Goal: Task Accomplishment & Management: Complete application form

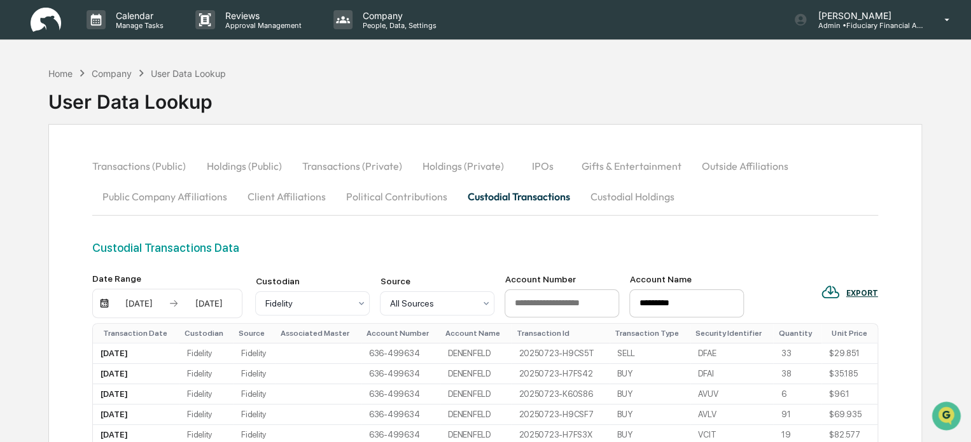
click at [433, 233] on div "Transactions (Public) Holdings (Public) Transactions (Private) Holdings (Privat…" at bounding box center [485, 196] width 786 height 90
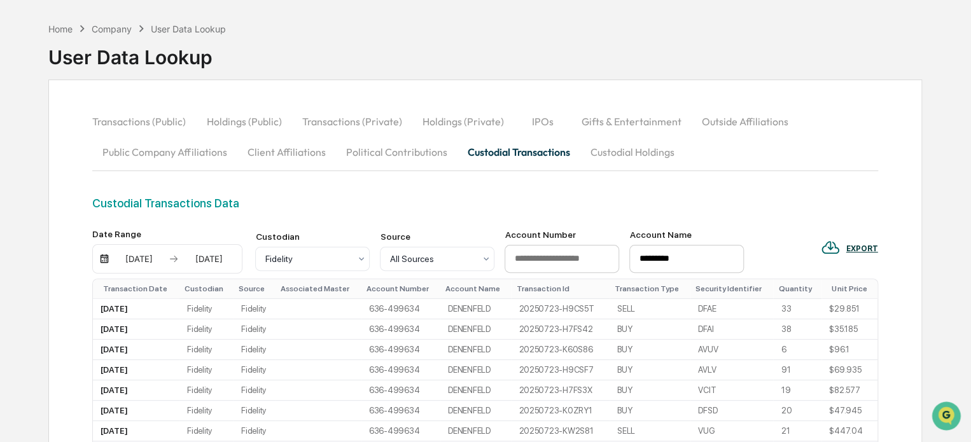
scroll to position [64, 0]
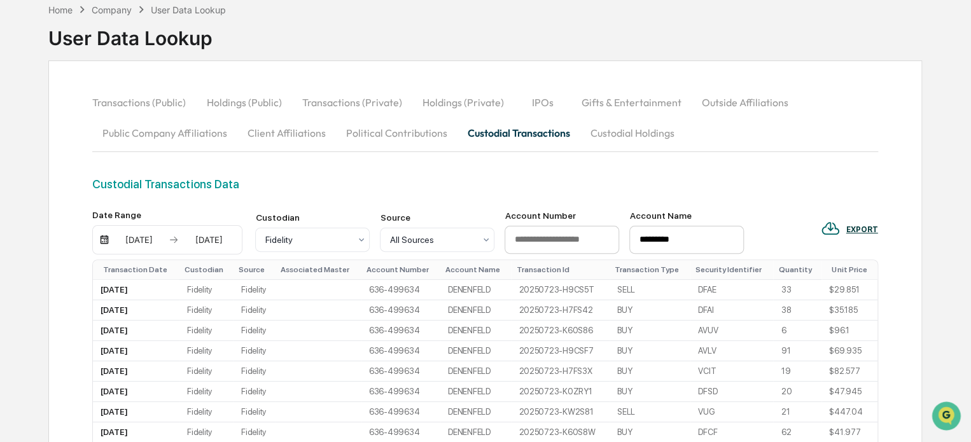
click at [410, 135] on button "Political Contributions" at bounding box center [396, 133] width 122 height 31
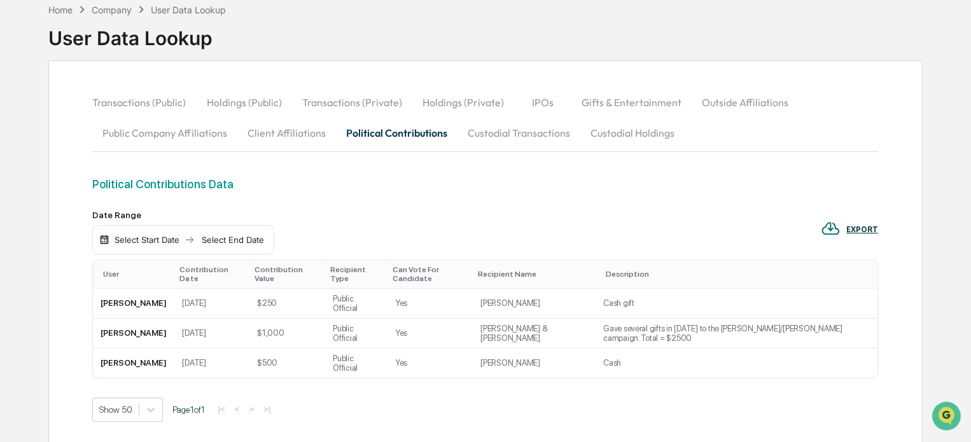
click at [287, 136] on button "Client Affiliations" at bounding box center [286, 133] width 99 height 31
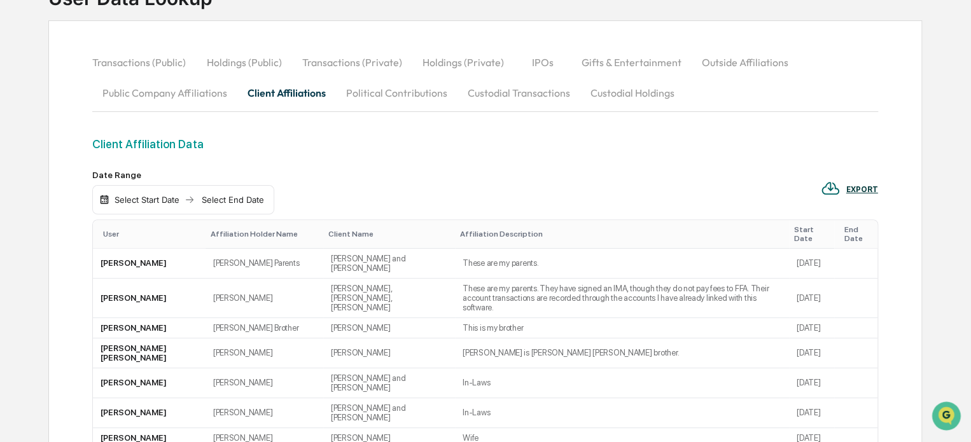
scroll to position [0, 0]
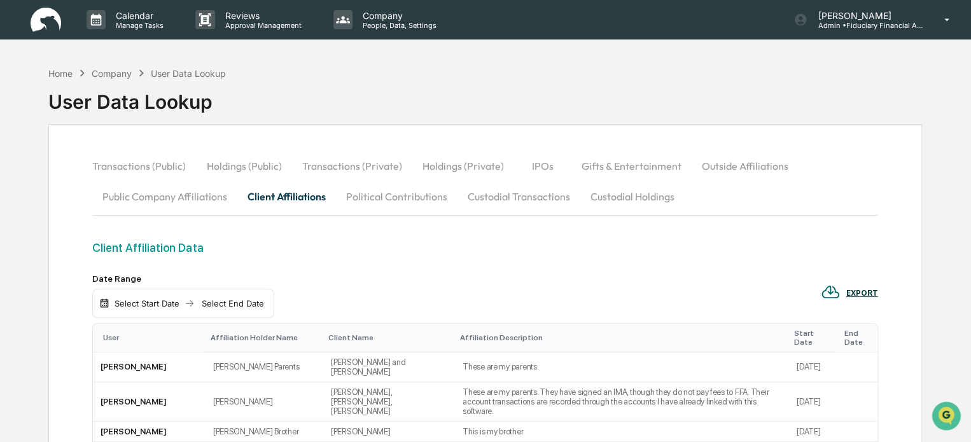
click at [111, 189] on button "Public Company Affiliations" at bounding box center [164, 196] width 144 height 31
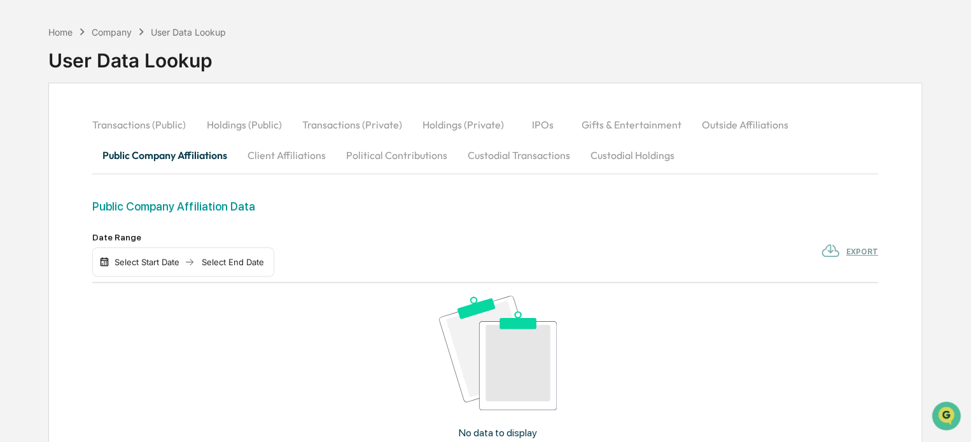
scroll to position [64, 0]
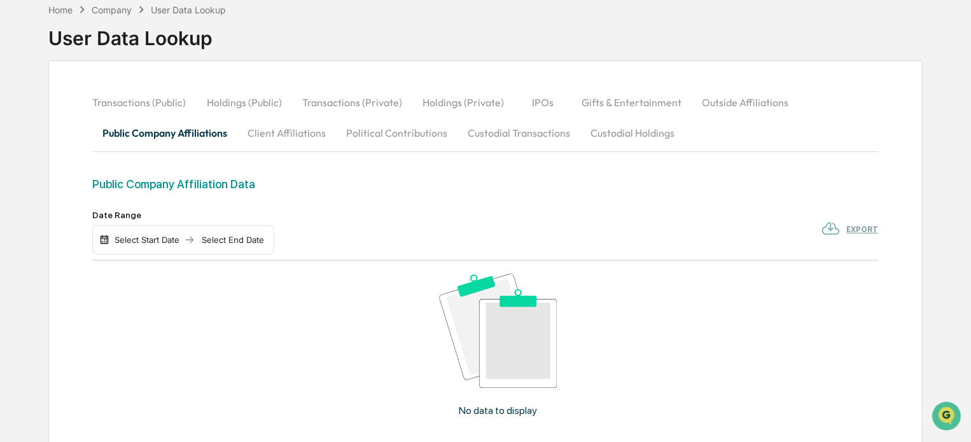
click at [766, 100] on button "Outside Affiliations" at bounding box center [744, 102] width 107 height 31
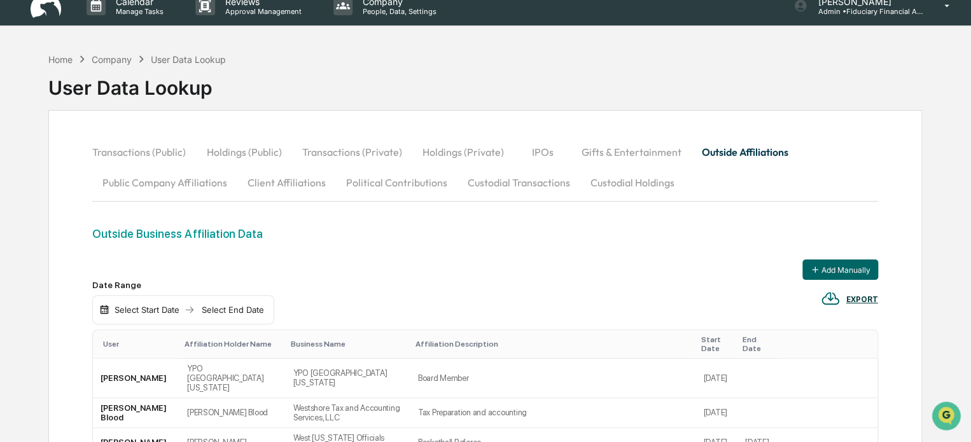
scroll to position [0, 0]
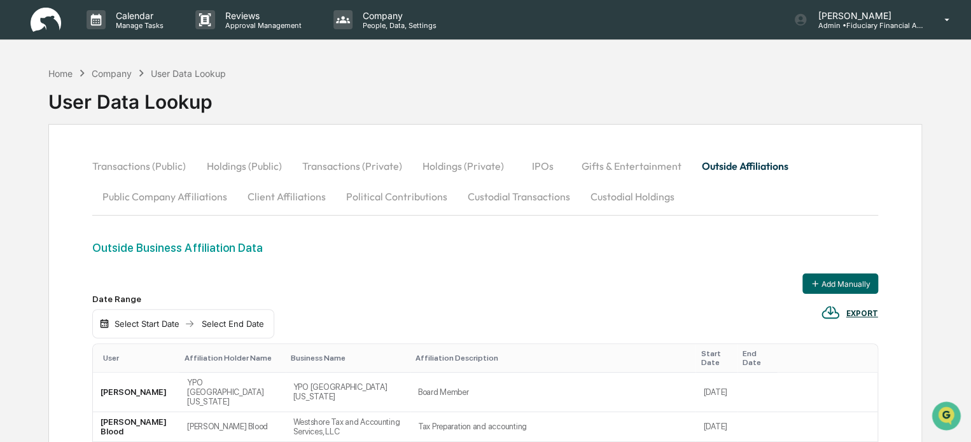
click at [626, 160] on button "Gifts & Entertainment" at bounding box center [631, 166] width 120 height 31
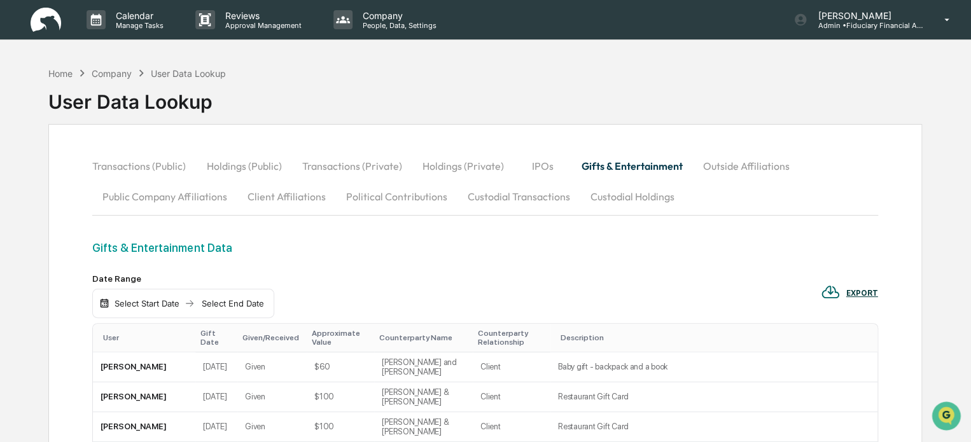
click at [468, 166] on button "Holdings (Private)" at bounding box center [463, 166] width 102 height 31
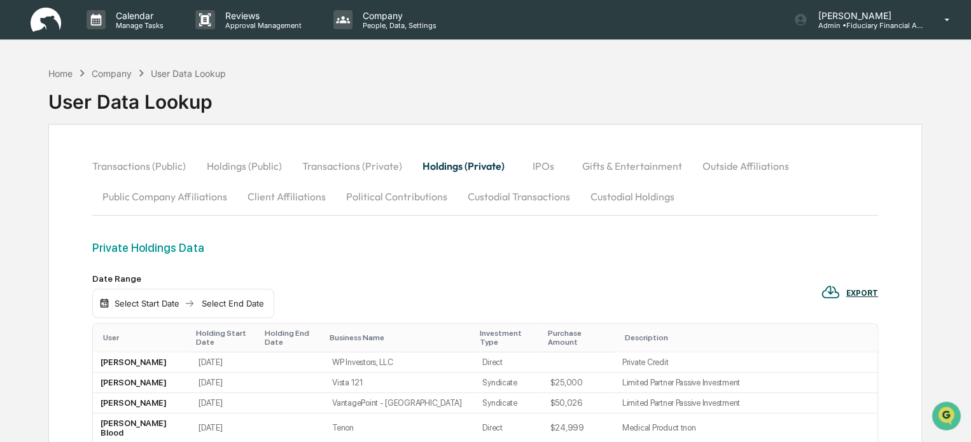
click at [311, 160] on button "Transactions (Private)" at bounding box center [352, 166] width 120 height 31
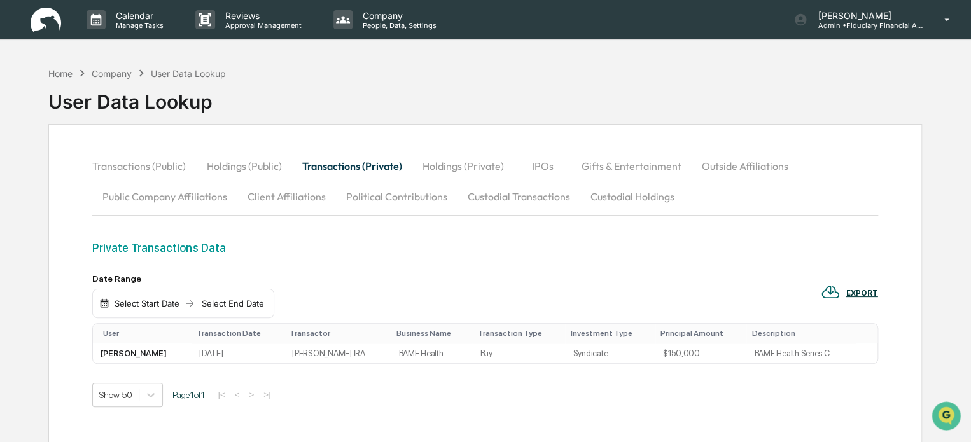
click at [153, 166] on button "Transactions (Public)" at bounding box center [144, 166] width 104 height 31
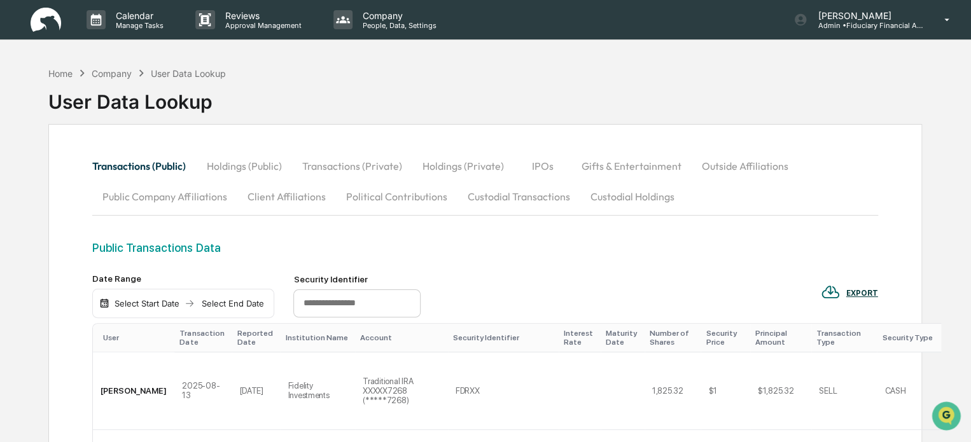
click at [46, 25] on img at bounding box center [46, 20] width 31 height 25
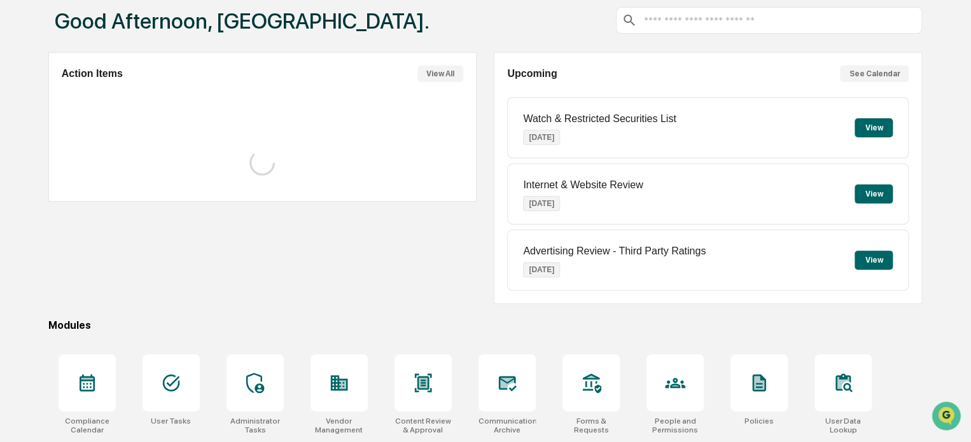
scroll to position [127, 0]
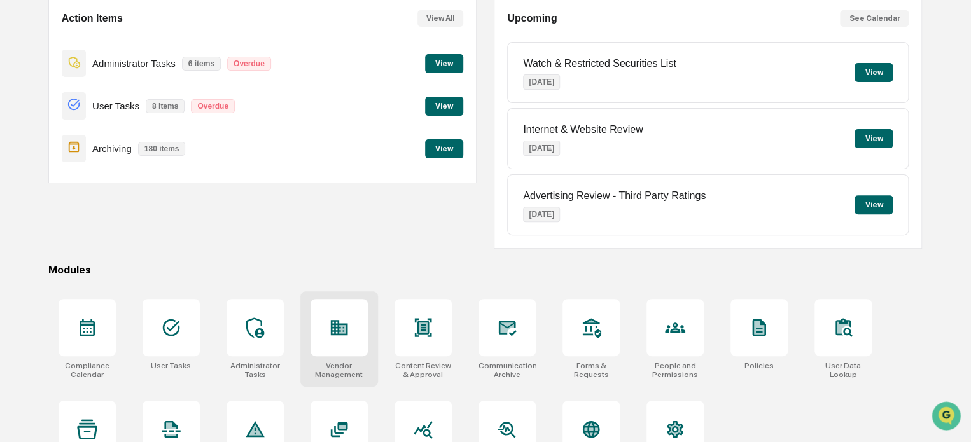
click at [323, 339] on div at bounding box center [339, 327] width 57 height 57
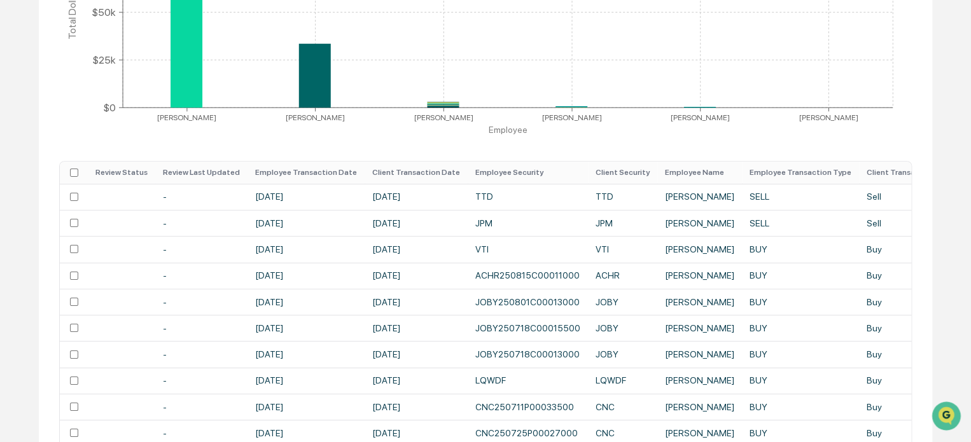
scroll to position [433, 0]
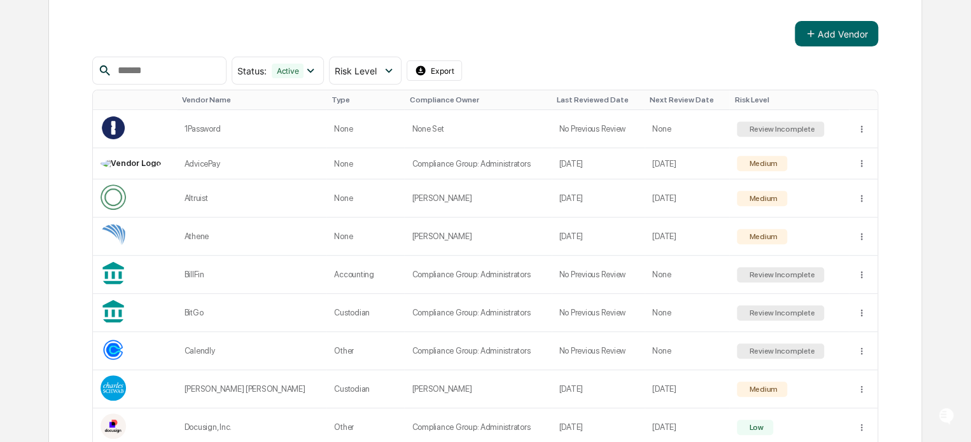
scroll to position [191, 0]
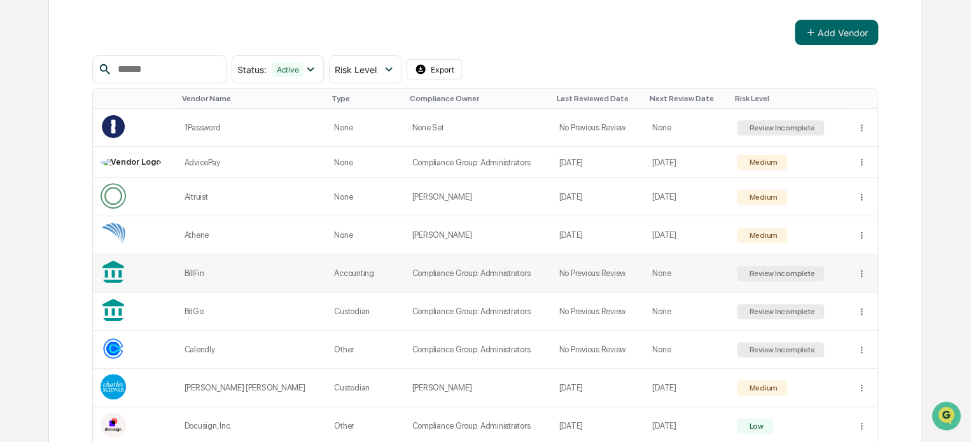
click at [852, 274] on td at bounding box center [863, 274] width 28 height 38
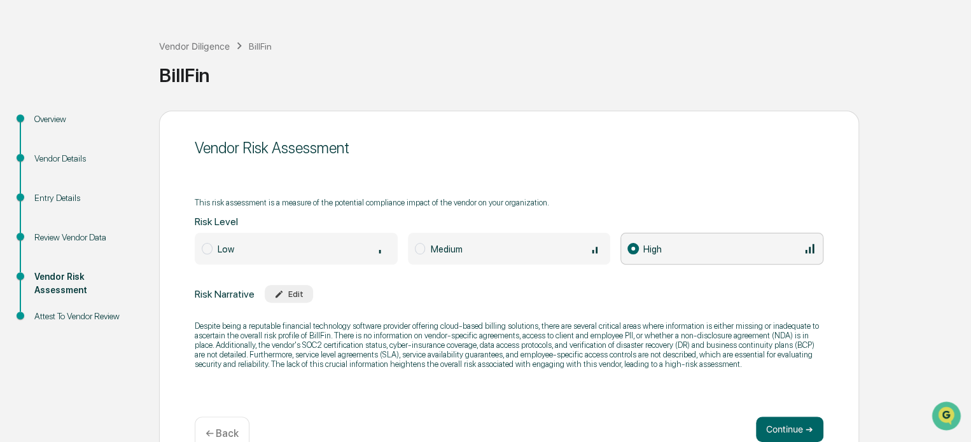
scroll to position [69, 0]
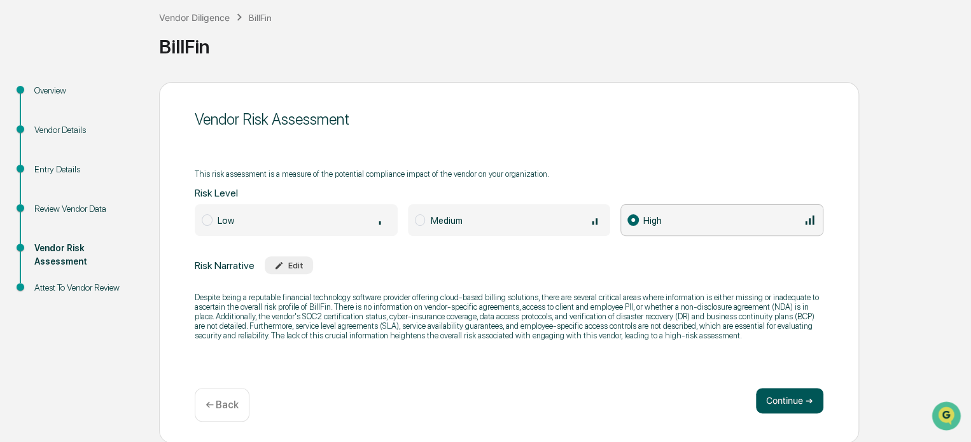
click at [789, 397] on button "Continue ➔" at bounding box center [789, 400] width 67 height 25
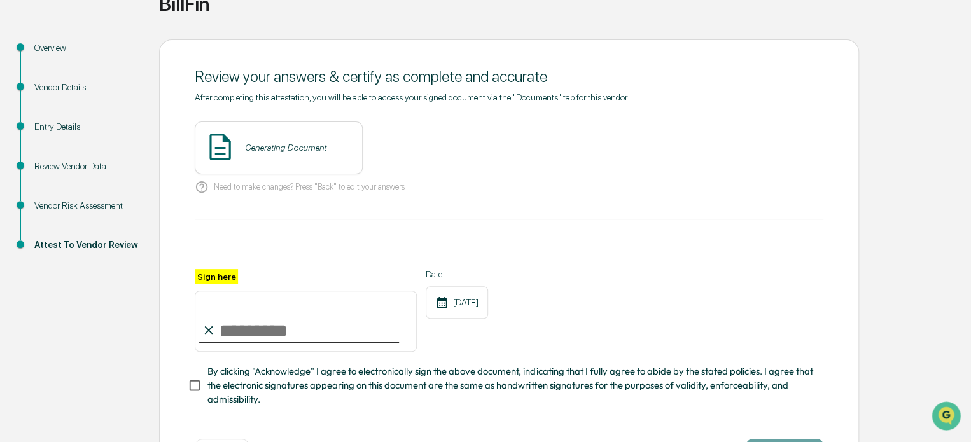
scroll to position [133, 0]
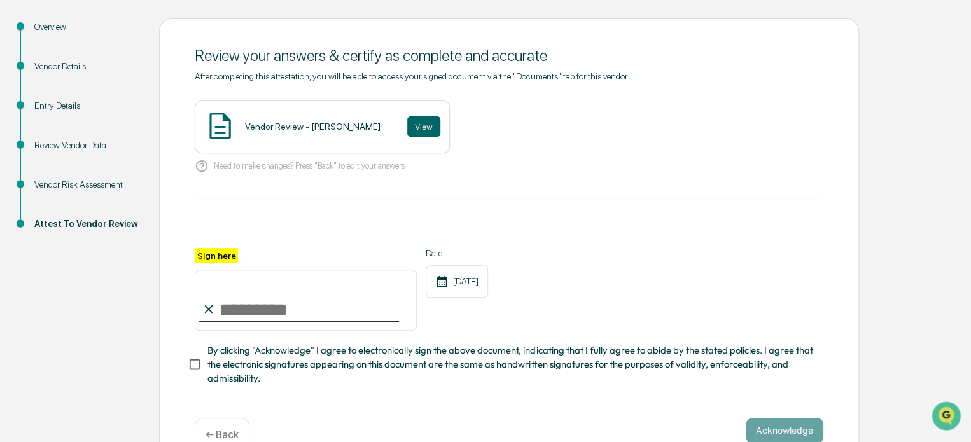
click at [235, 322] on input "Sign here" at bounding box center [306, 300] width 222 height 61
type input "**********"
click at [253, 363] on span "By clicking "Acknowledge" I agree to electronically sign the above document, in…" at bounding box center [511, 365] width 606 height 43
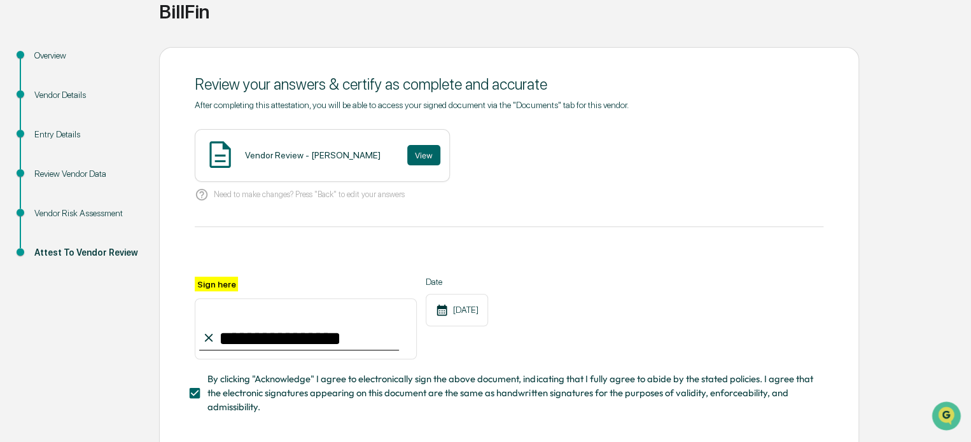
scroll to position [168, 0]
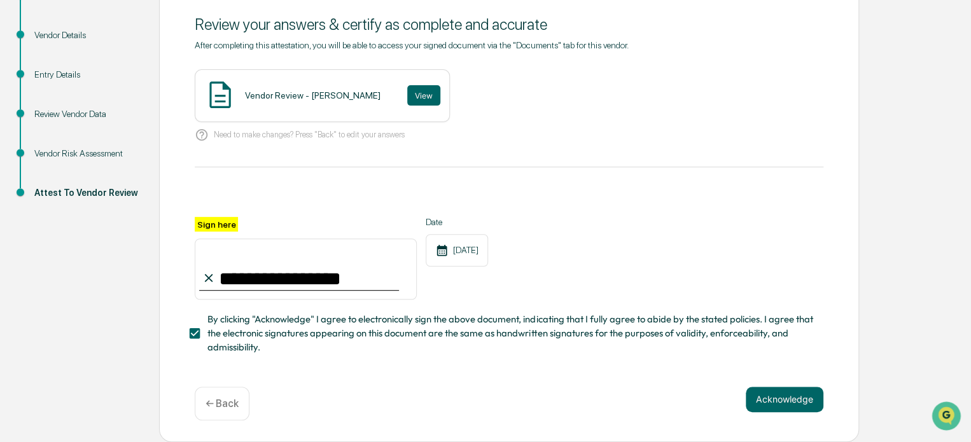
drag, startPoint x: 796, startPoint y: 393, endPoint x: 763, endPoint y: 371, distance: 39.0
click at [795, 392] on button "Acknowledge" at bounding box center [785, 399] width 78 height 25
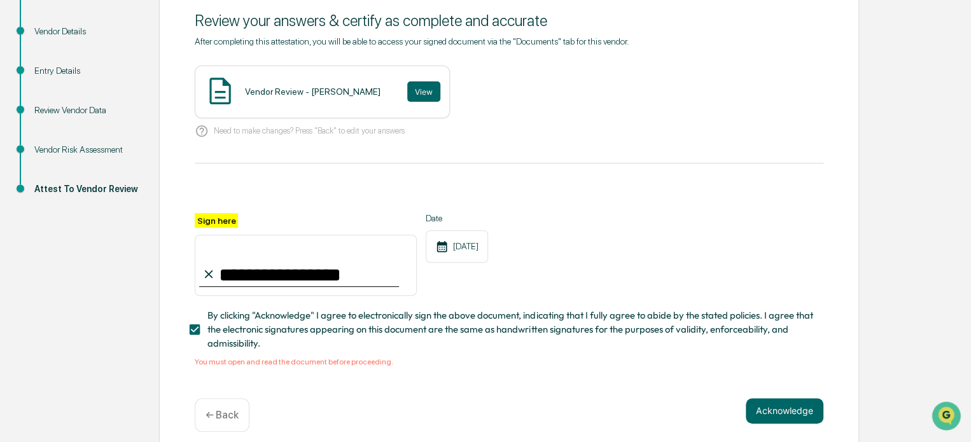
scroll to position [0, 0]
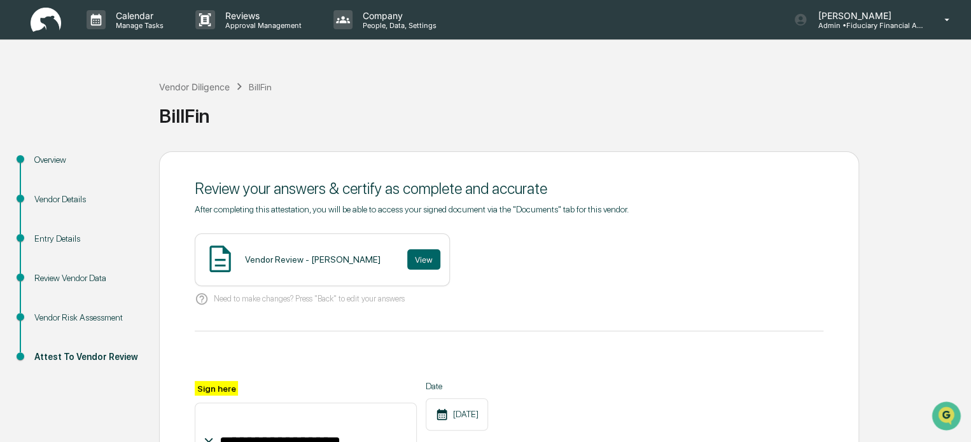
click at [437, 257] on div "Vendor Review - Arissa Samaniego View" at bounding box center [322, 260] width 255 height 53
click at [430, 260] on button "View" at bounding box center [423, 260] width 33 height 20
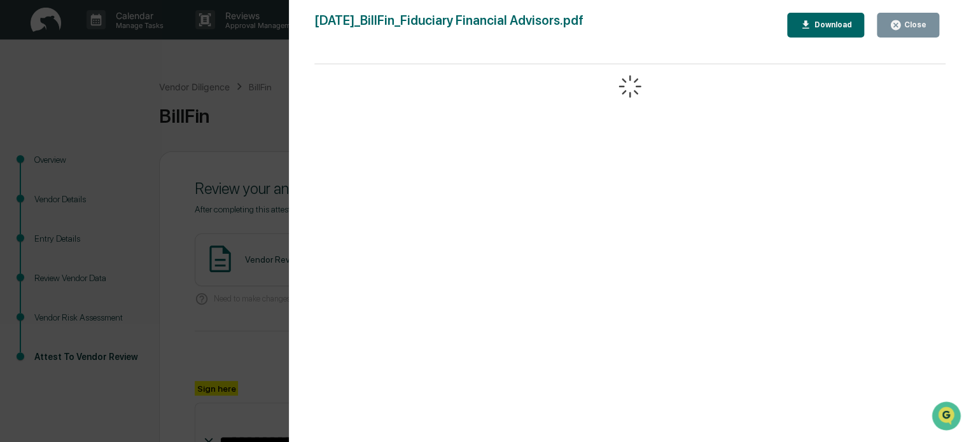
click at [919, 24] on div "Close" at bounding box center [914, 24] width 25 height 9
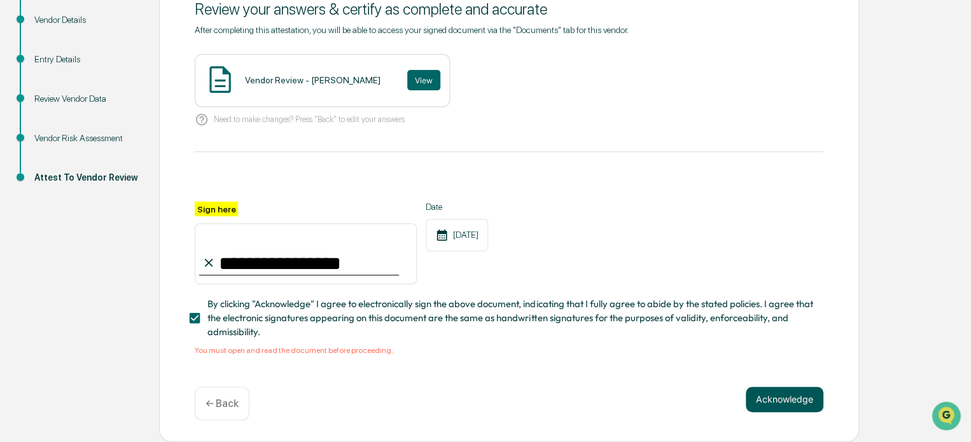
click at [798, 391] on button "Acknowledge" at bounding box center [785, 399] width 78 height 25
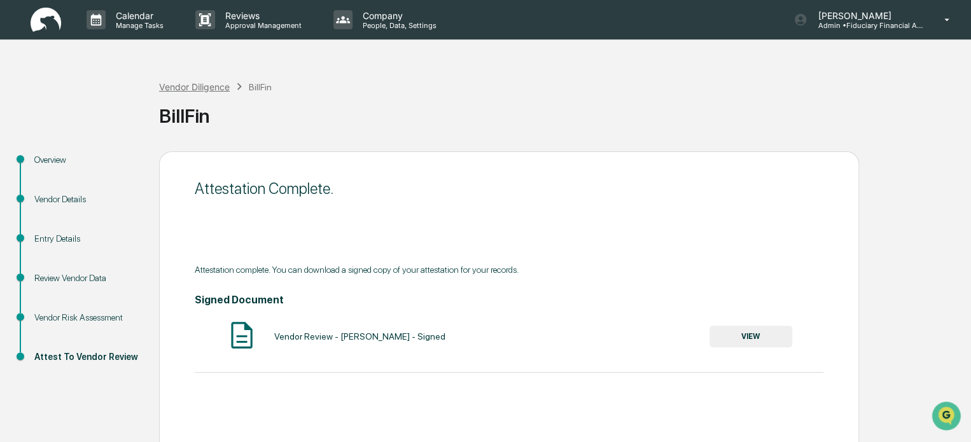
click at [211, 86] on div "Vendor Diligence" at bounding box center [194, 86] width 71 height 11
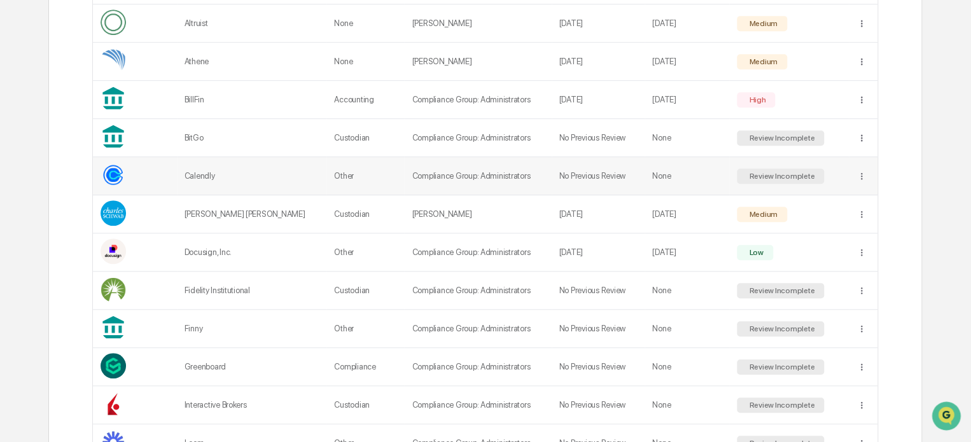
scroll to position [314, 0]
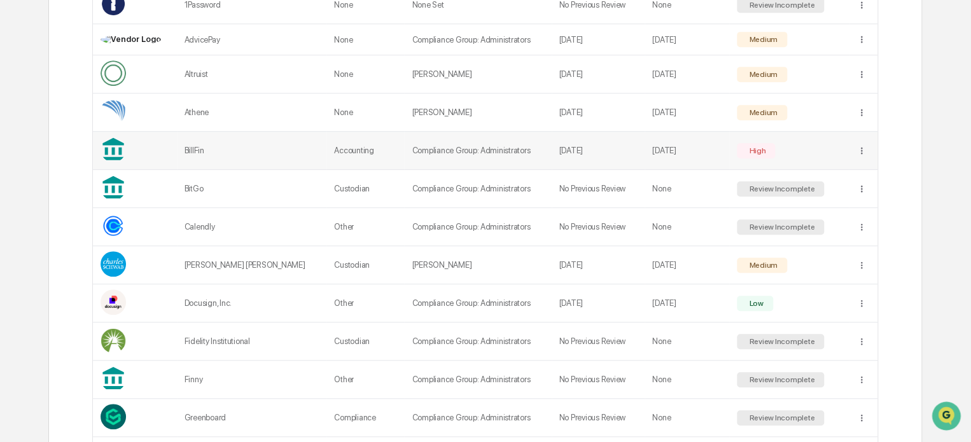
click at [829, 136] on td "High" at bounding box center [789, 151] width 120 height 38
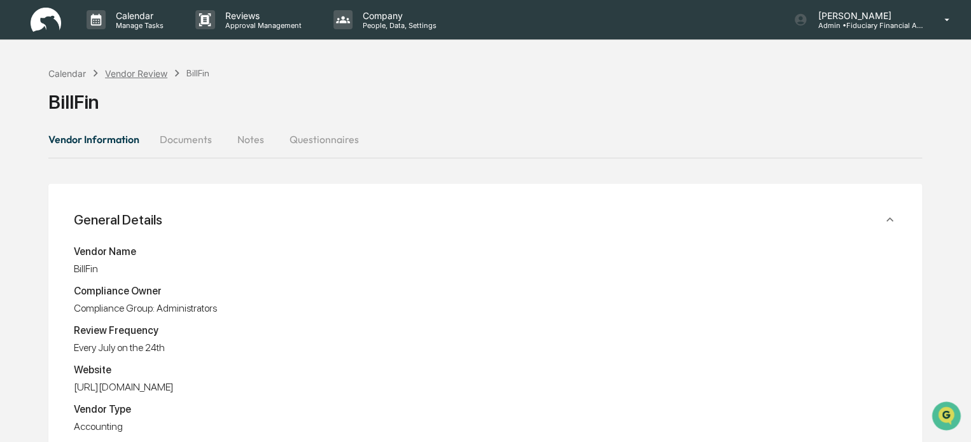
click at [130, 74] on div "Vendor Review" at bounding box center [136, 73] width 62 height 11
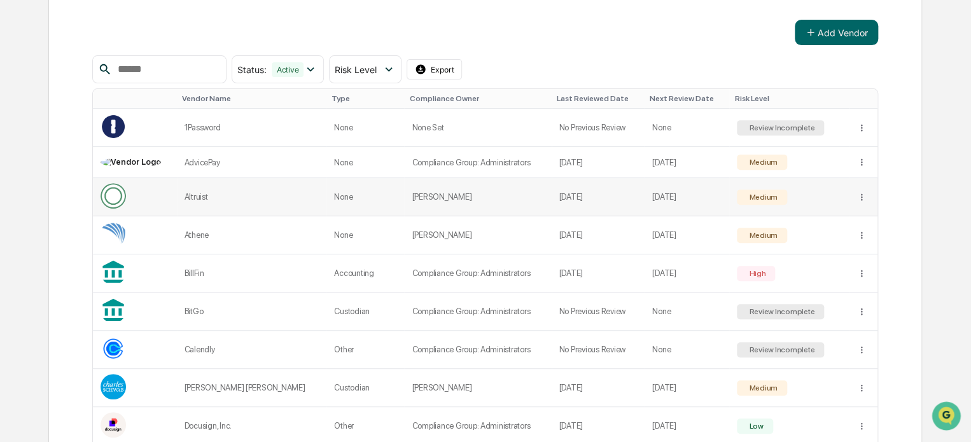
scroll to position [255, 0]
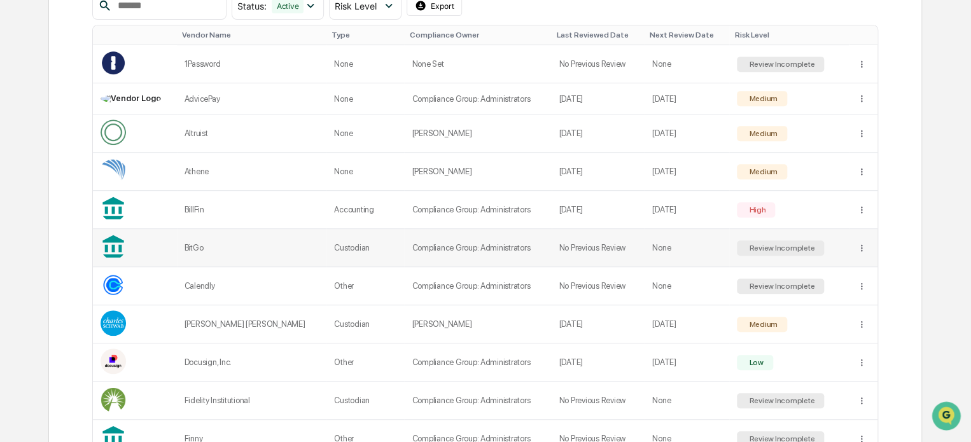
click at [852, 248] on td at bounding box center [863, 248] width 28 height 38
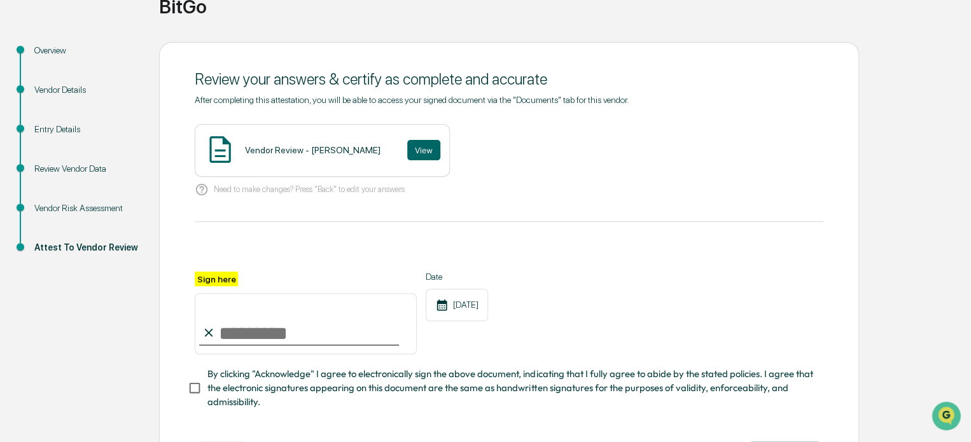
scroll to position [41, 0]
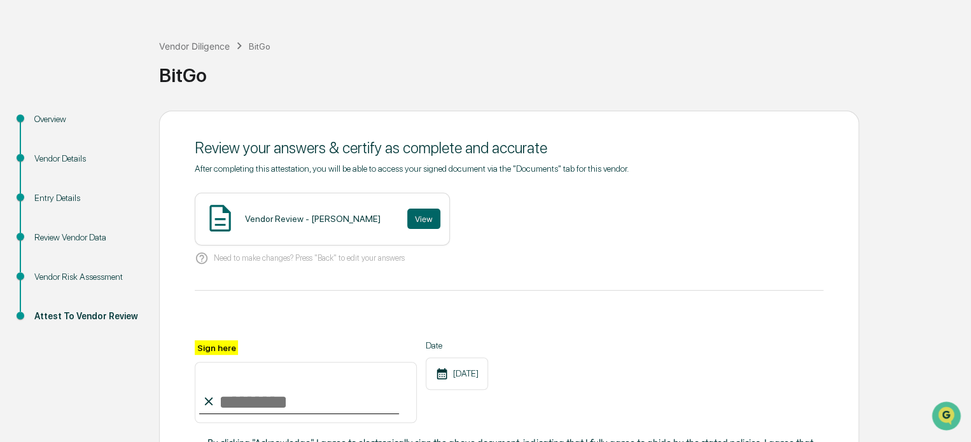
click at [111, 280] on div "Vendor Risk Assessment" at bounding box center [86, 277] width 104 height 13
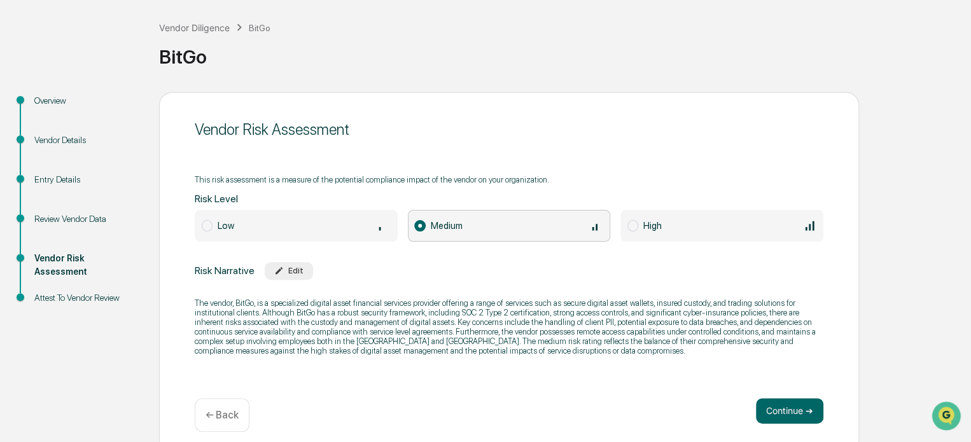
scroll to position [69, 0]
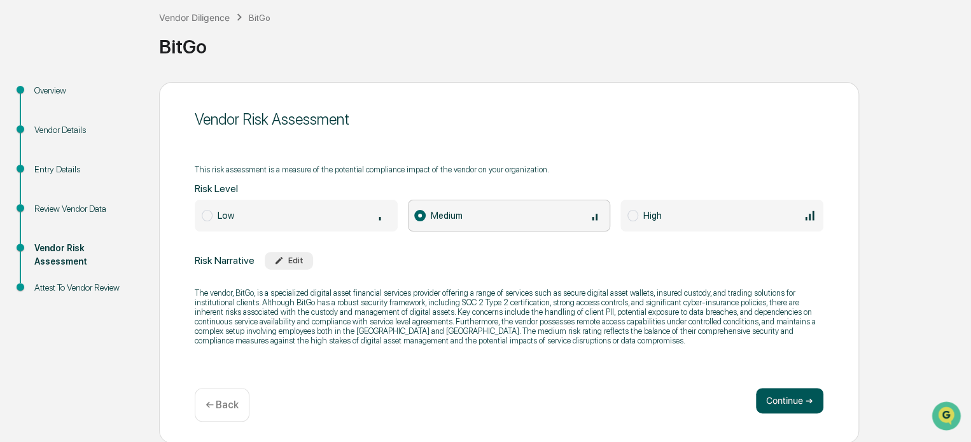
click at [784, 396] on button "Continue ➔" at bounding box center [789, 400] width 67 height 25
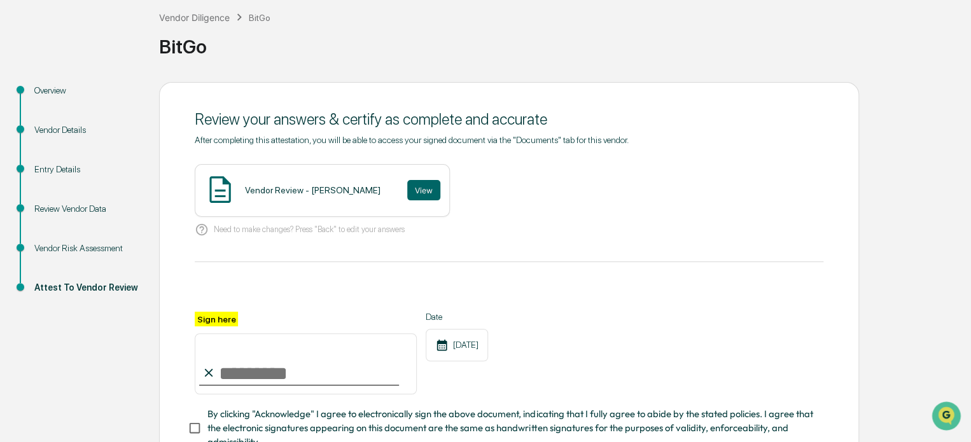
click at [265, 378] on input "Sign here" at bounding box center [306, 364] width 222 height 61
type input "**********"
click at [418, 185] on button "View" at bounding box center [423, 190] width 33 height 20
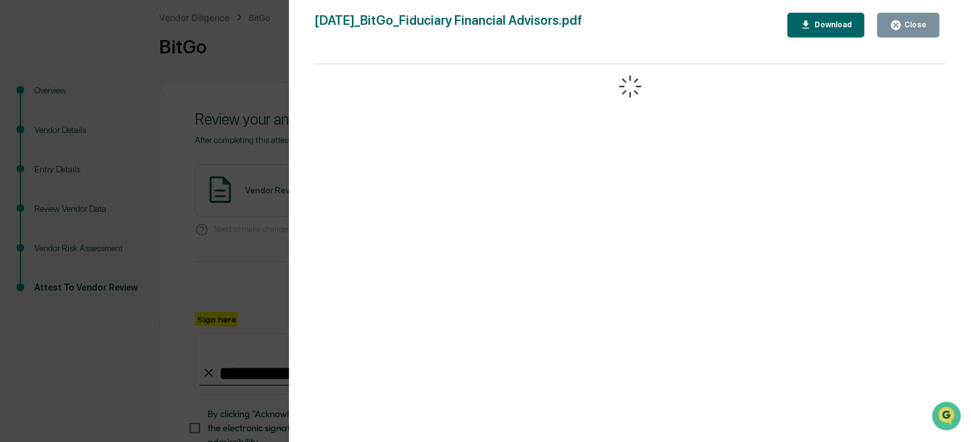
click at [904, 25] on div "Close" at bounding box center [914, 24] width 25 height 9
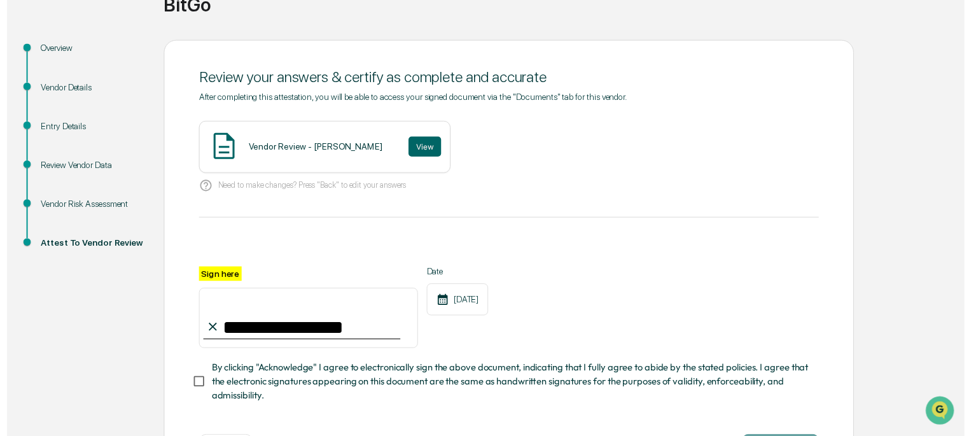
scroll to position [168, 0]
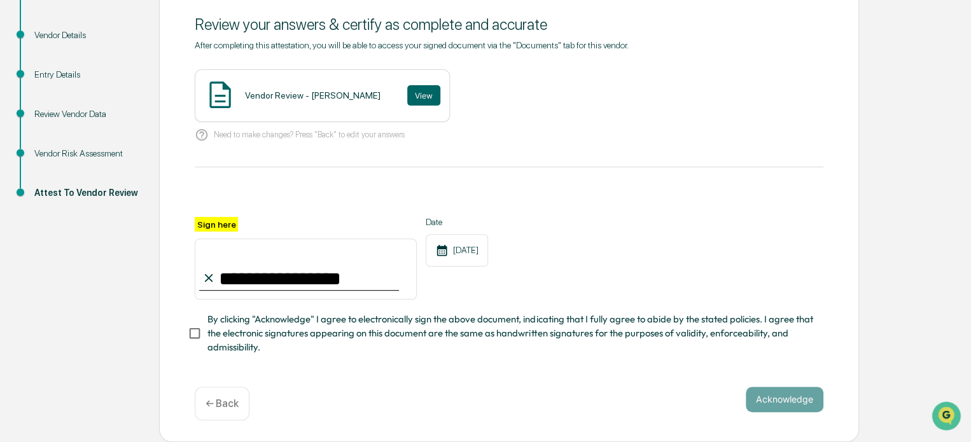
click at [249, 328] on span "By clicking "Acknowledge" I agree to electronically sign the above document, in…" at bounding box center [511, 334] width 606 height 43
click at [817, 402] on button "Acknowledge" at bounding box center [785, 399] width 78 height 25
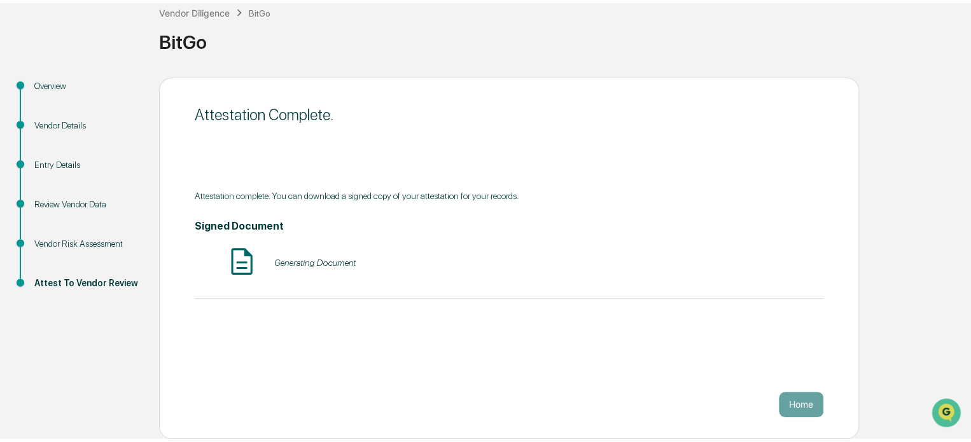
scroll to position [69, 0]
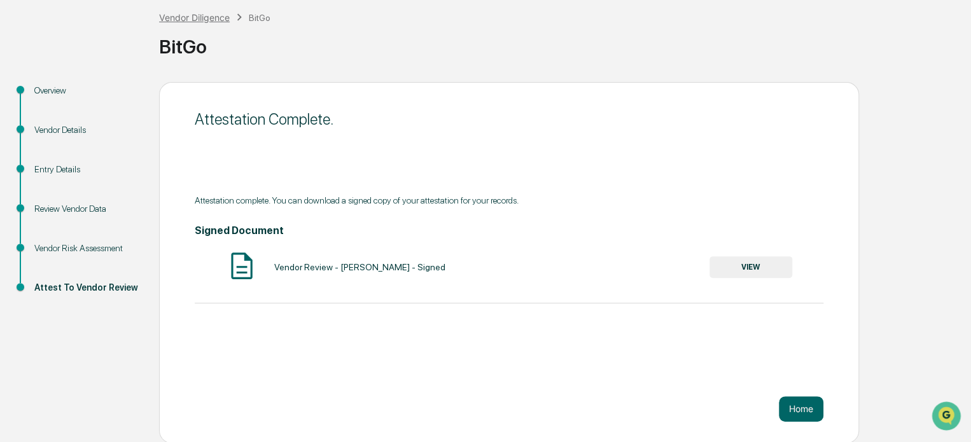
click at [181, 18] on div "Vendor Diligence" at bounding box center [194, 17] width 71 height 11
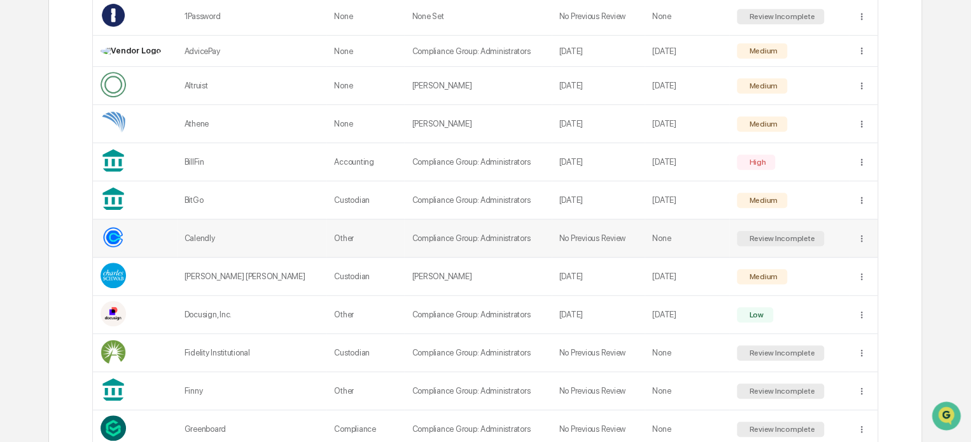
scroll to position [324, 0]
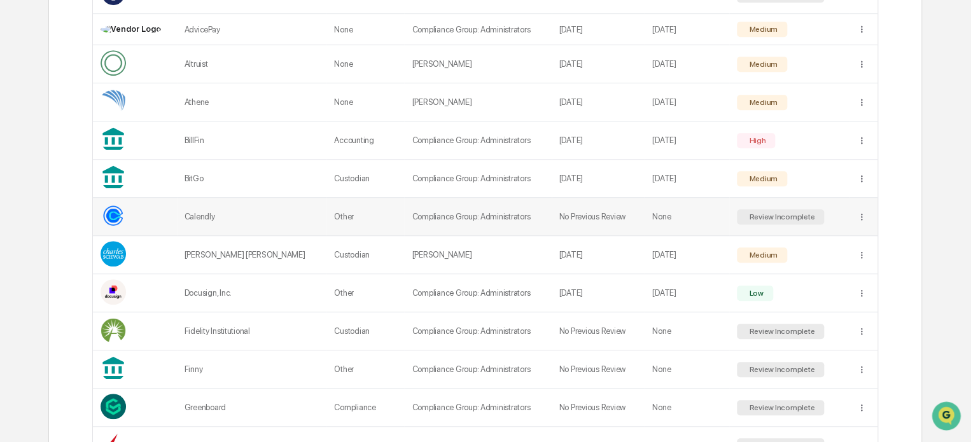
click at [822, 216] on td "Review Incomplete" at bounding box center [789, 217] width 120 height 38
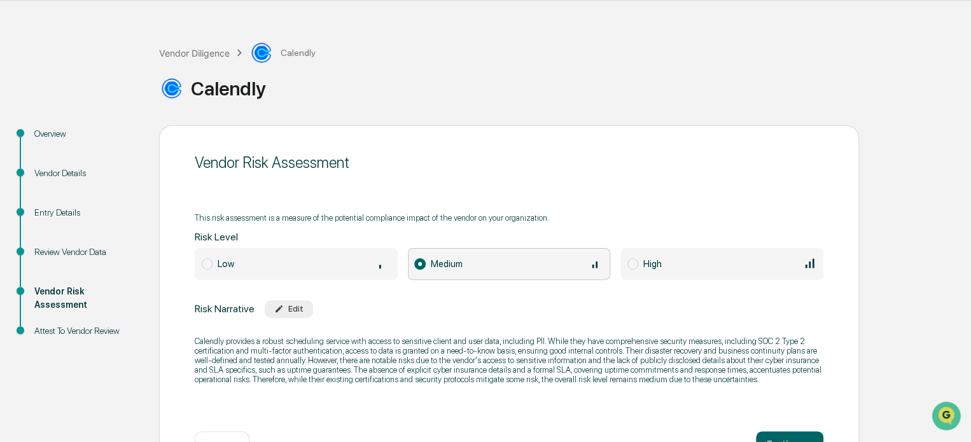
scroll to position [83, 0]
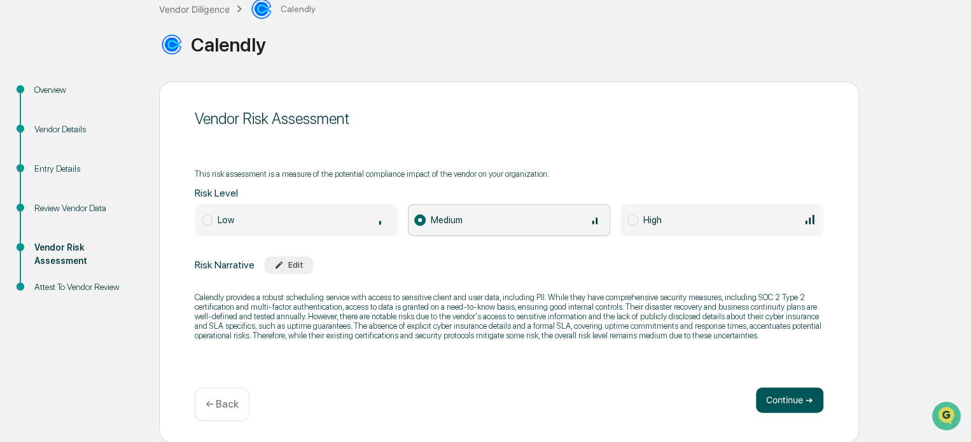
click at [805, 392] on button "Continue ➔" at bounding box center [789, 400] width 67 height 25
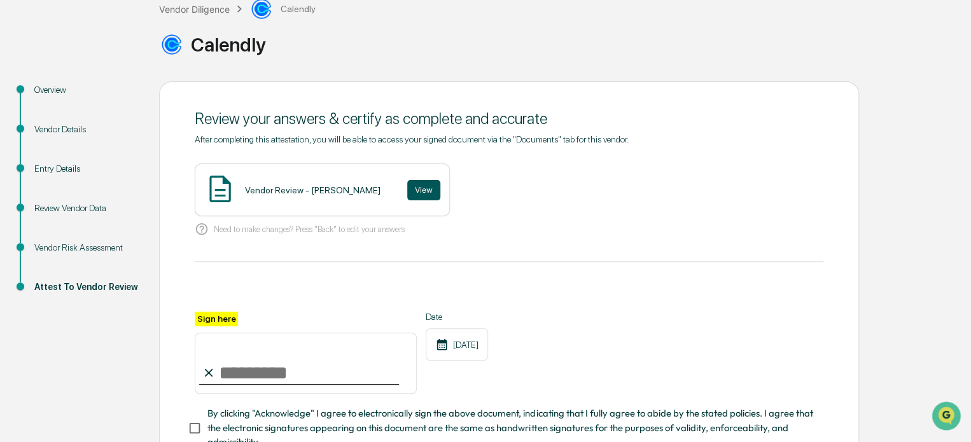
click at [426, 188] on button "View" at bounding box center [423, 190] width 33 height 20
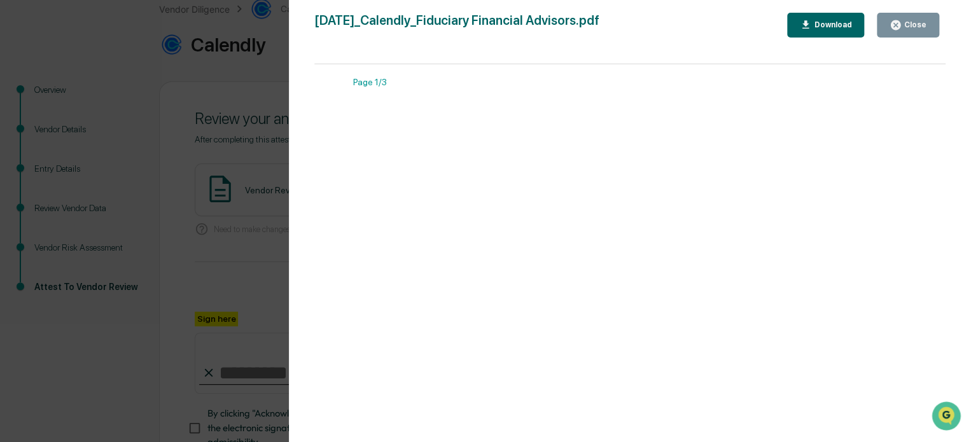
click at [919, 27] on div "Close" at bounding box center [914, 24] width 25 height 9
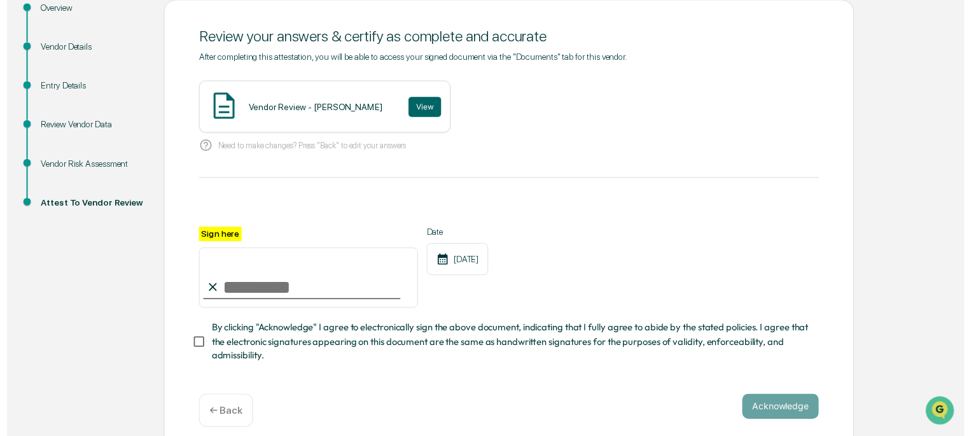
scroll to position [181, 0]
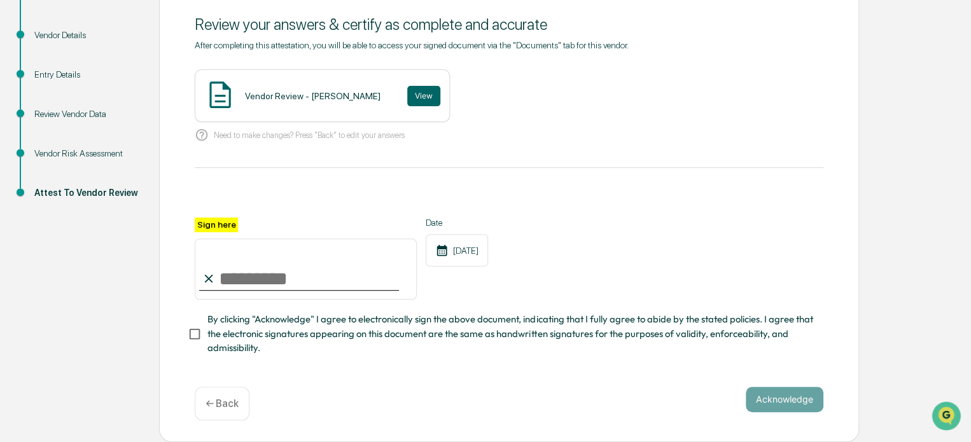
click at [237, 293] on input "Sign here" at bounding box center [306, 269] width 222 height 61
click at [288, 279] on input "Sign here" at bounding box center [306, 269] width 222 height 61
type input "**********"
click at [216, 339] on span "By clicking "Acknowledge" I agree to electronically sign the above document, in…" at bounding box center [511, 334] width 606 height 43
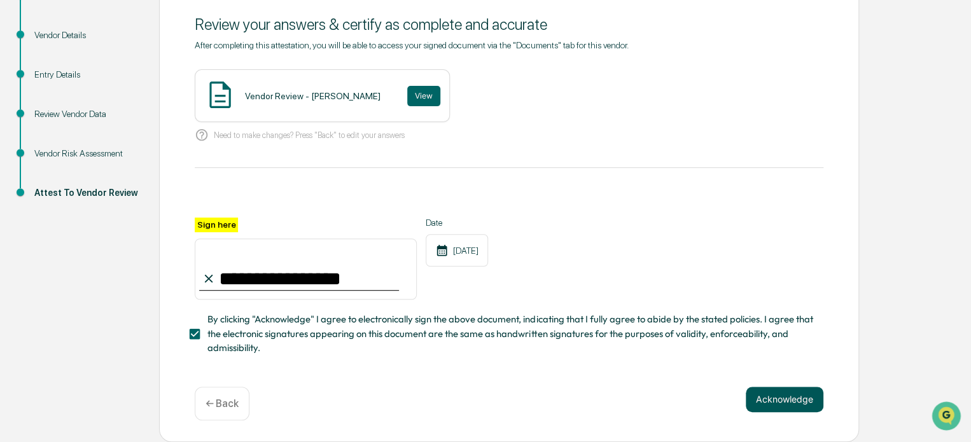
click at [768, 402] on button "Acknowledge" at bounding box center [785, 399] width 78 height 25
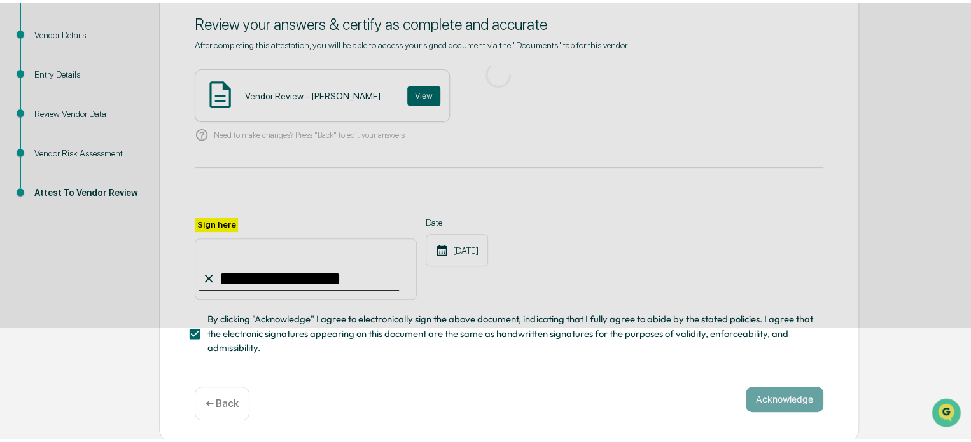
scroll to position [83, 0]
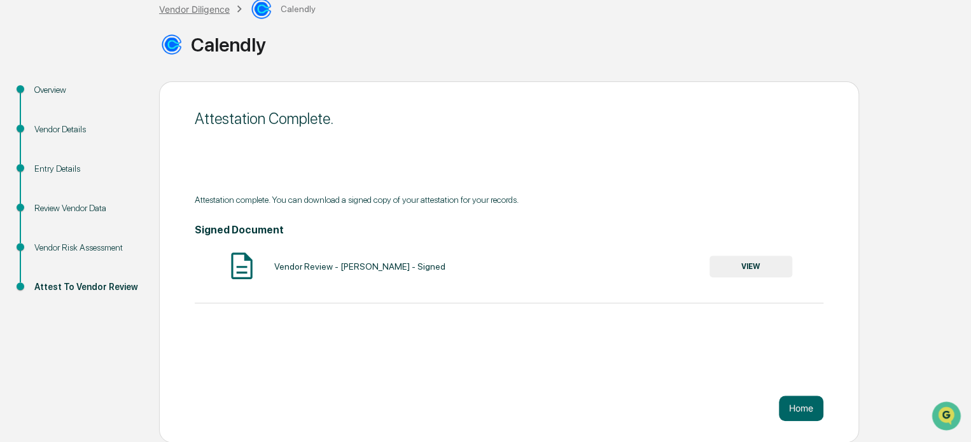
click at [216, 10] on div "Vendor Diligence" at bounding box center [194, 9] width 71 height 11
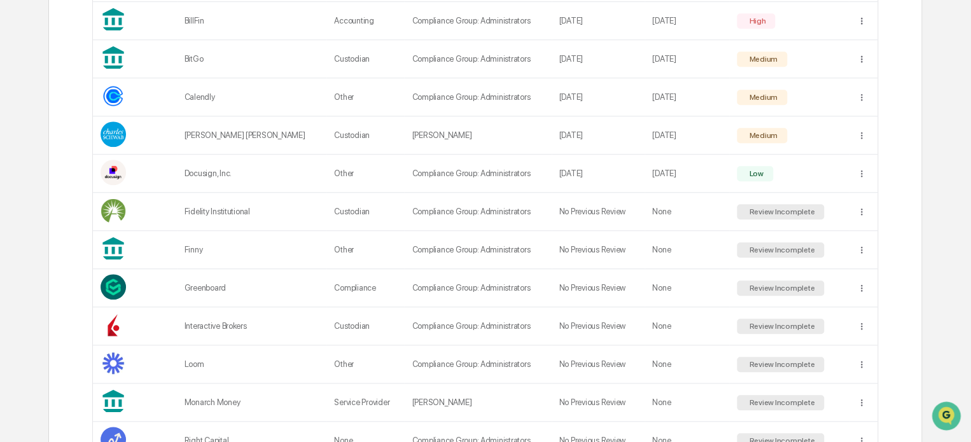
scroll to position [465, 0]
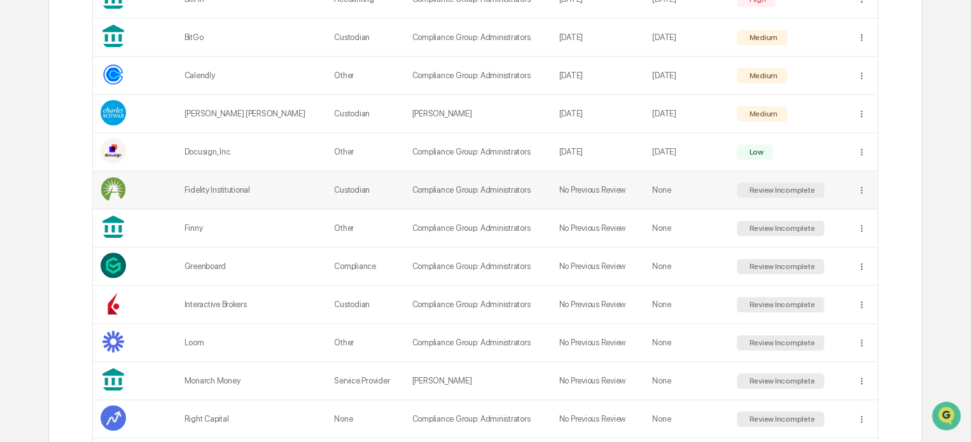
click at [829, 192] on td "Review Incomplete" at bounding box center [789, 190] width 120 height 38
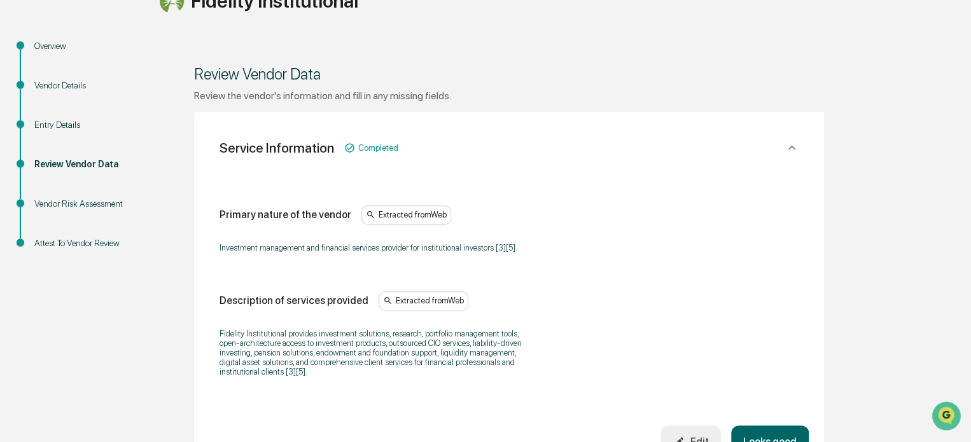
click at [89, 206] on div "Vendor Risk Assessment" at bounding box center [86, 203] width 104 height 13
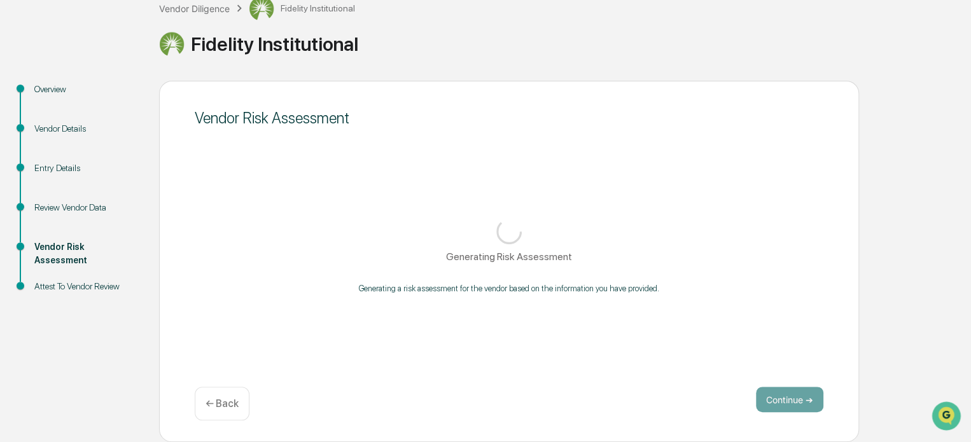
scroll to position [83, 0]
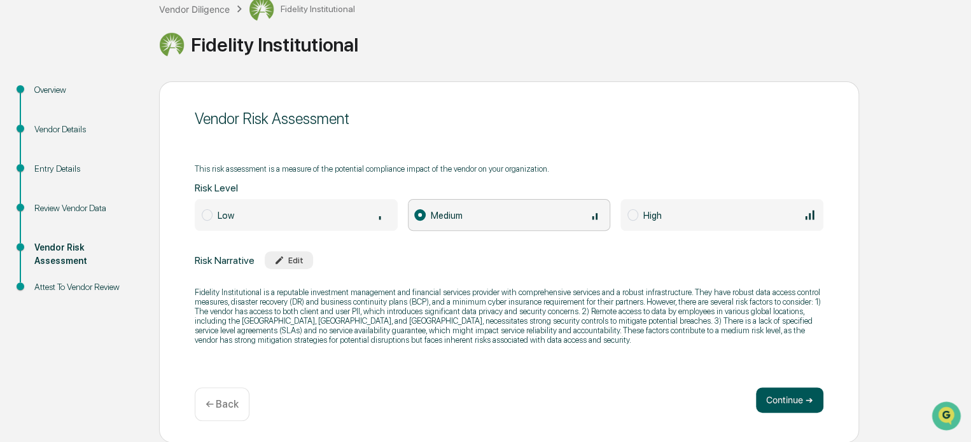
click at [805, 402] on button "Continue ➔" at bounding box center [789, 400] width 67 height 25
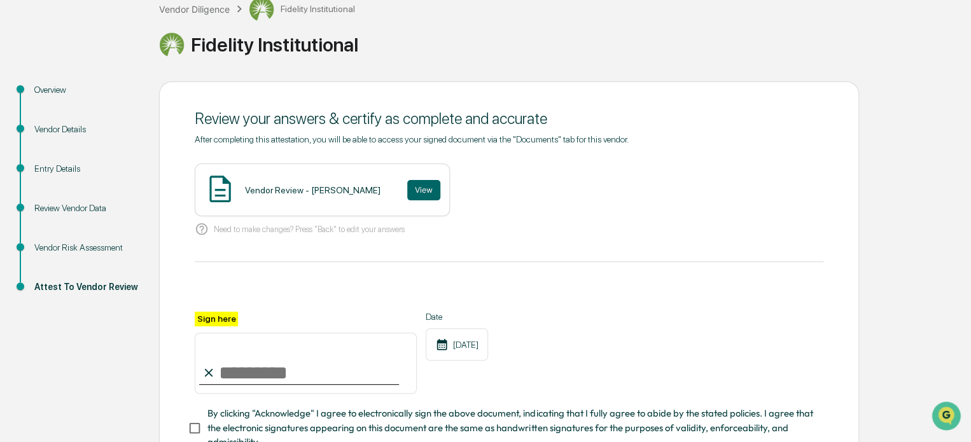
click at [272, 369] on input "Sign here" at bounding box center [306, 363] width 222 height 61
type input "**********"
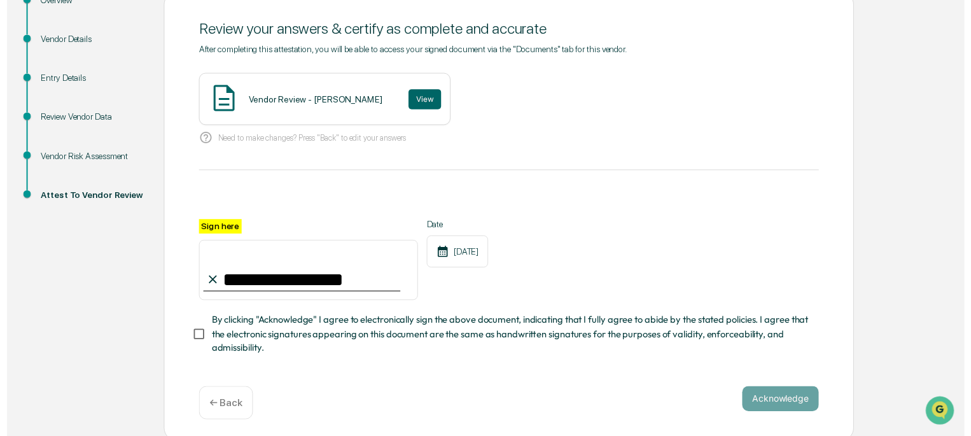
scroll to position [181, 0]
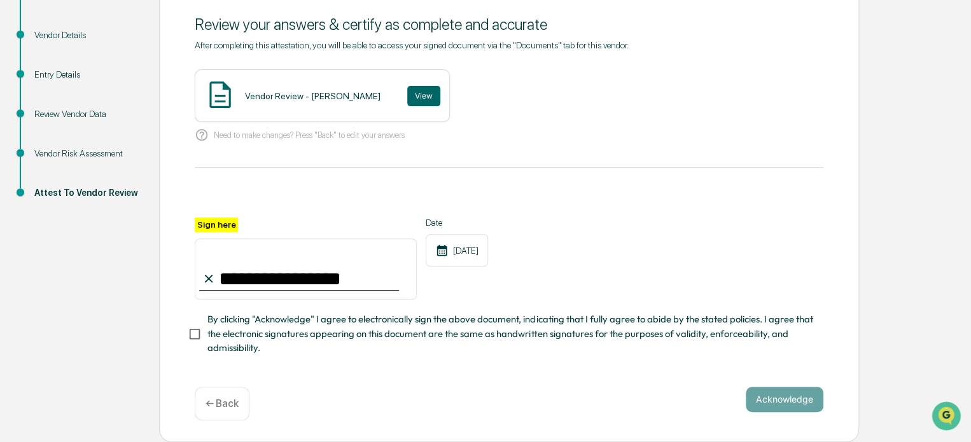
click at [261, 335] on span "By clicking "Acknowledge" I agree to electronically sign the above document, in…" at bounding box center [511, 334] width 606 height 43
click at [773, 402] on button "Acknowledge" at bounding box center [785, 399] width 78 height 25
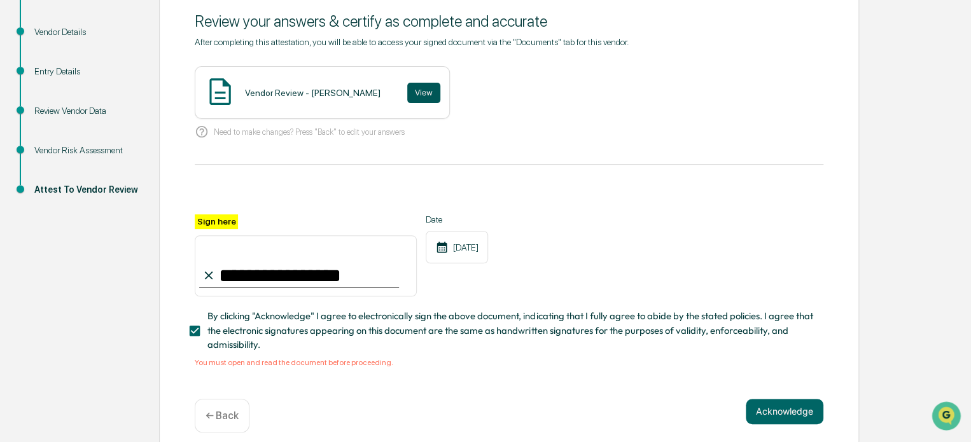
click at [421, 96] on button "View" at bounding box center [423, 93] width 33 height 20
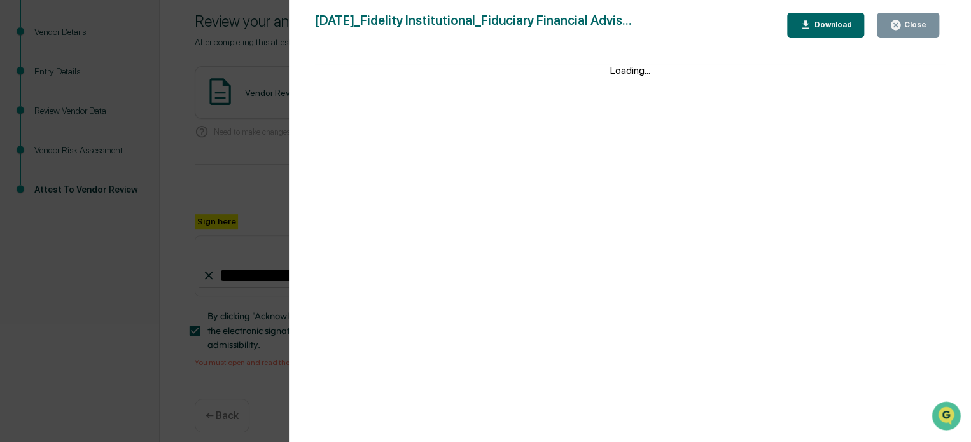
click at [888, 25] on button "Close" at bounding box center [908, 25] width 62 height 25
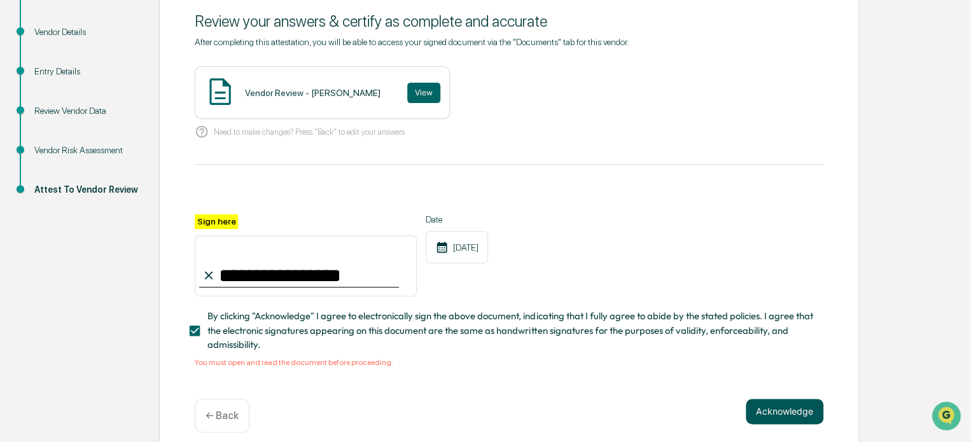
click at [765, 405] on button "Acknowledge" at bounding box center [785, 411] width 78 height 25
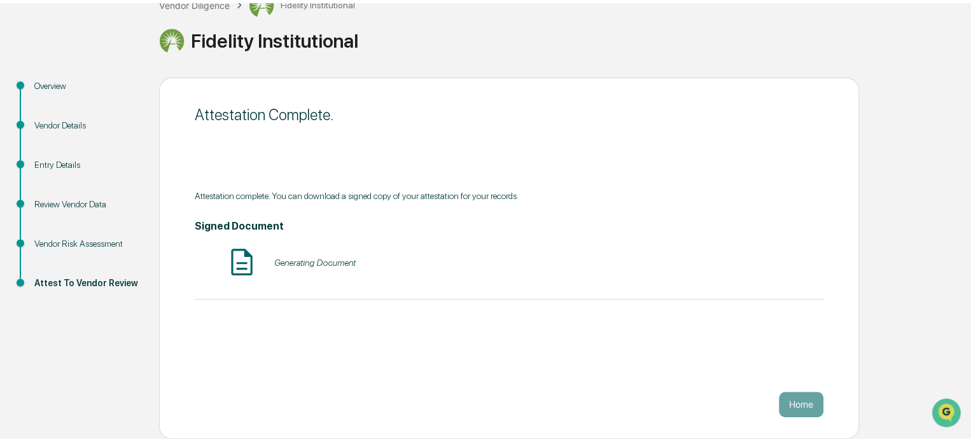
scroll to position [83, 0]
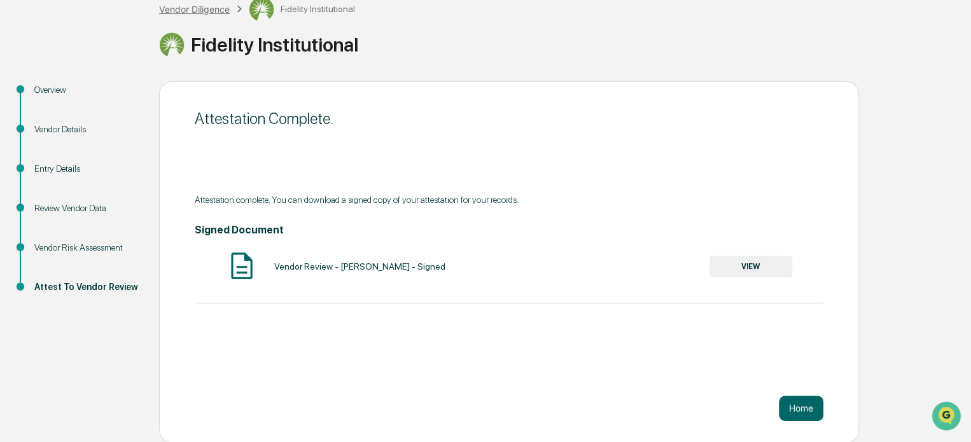
click at [211, 7] on div "Vendor Diligence" at bounding box center [194, 9] width 71 height 11
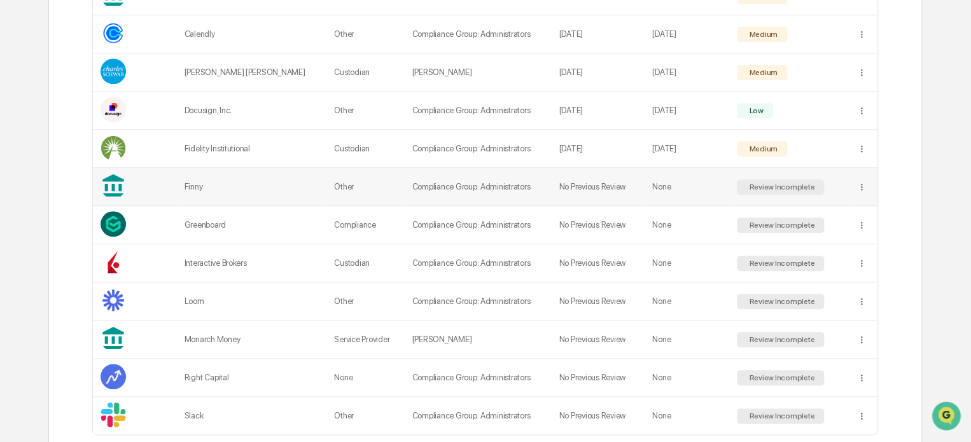
scroll to position [529, 0]
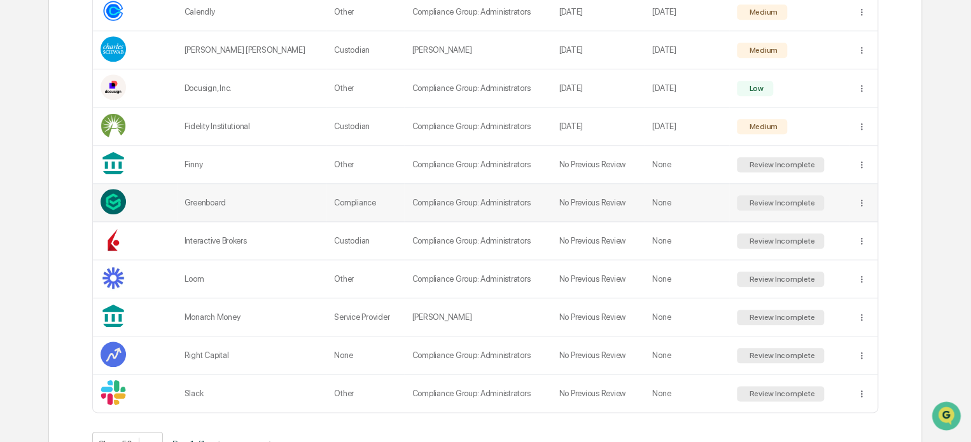
click at [836, 203] on td "Review Incomplete" at bounding box center [789, 203] width 120 height 38
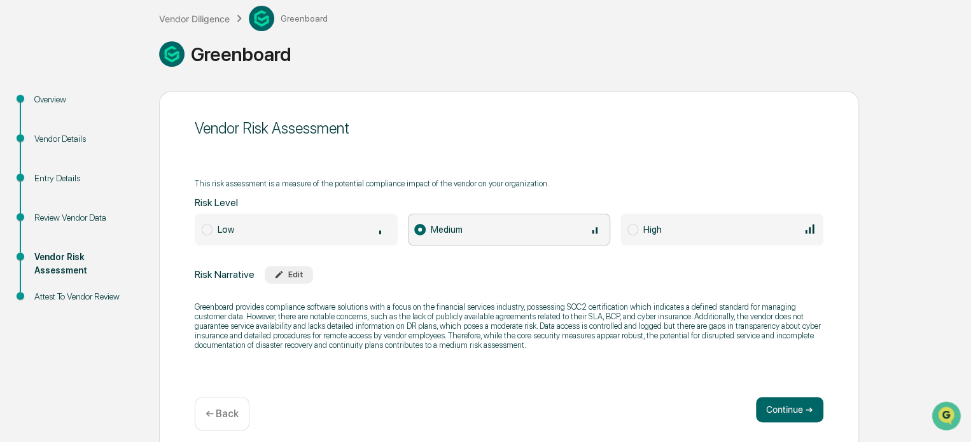
scroll to position [83, 0]
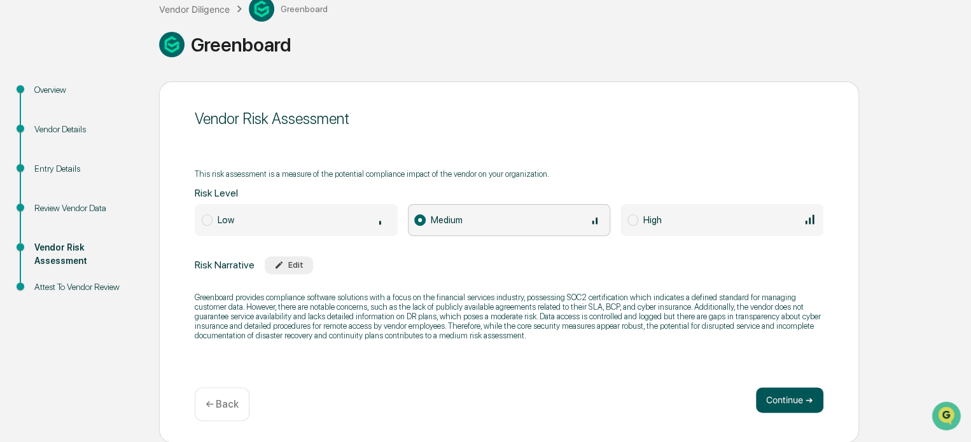
click at [773, 391] on button "Continue ➔" at bounding box center [789, 400] width 67 height 25
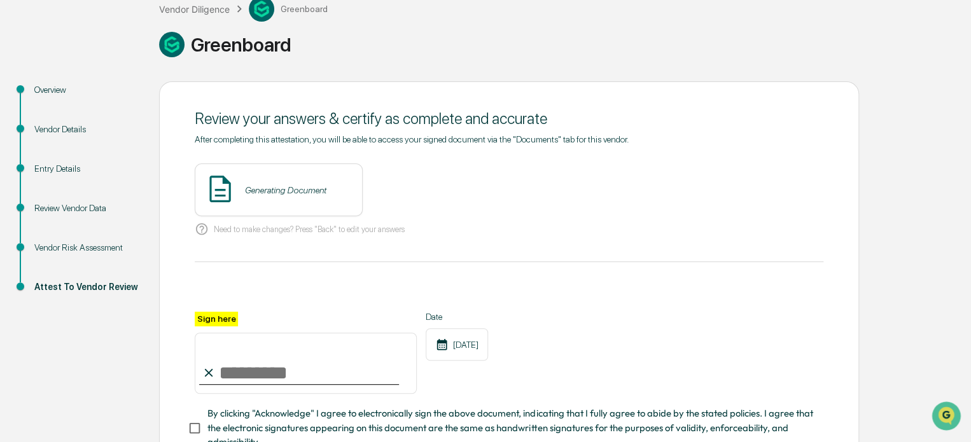
click at [290, 203] on div "Generating Document" at bounding box center [279, 190] width 168 height 53
click at [421, 191] on button "View" at bounding box center [423, 190] width 33 height 20
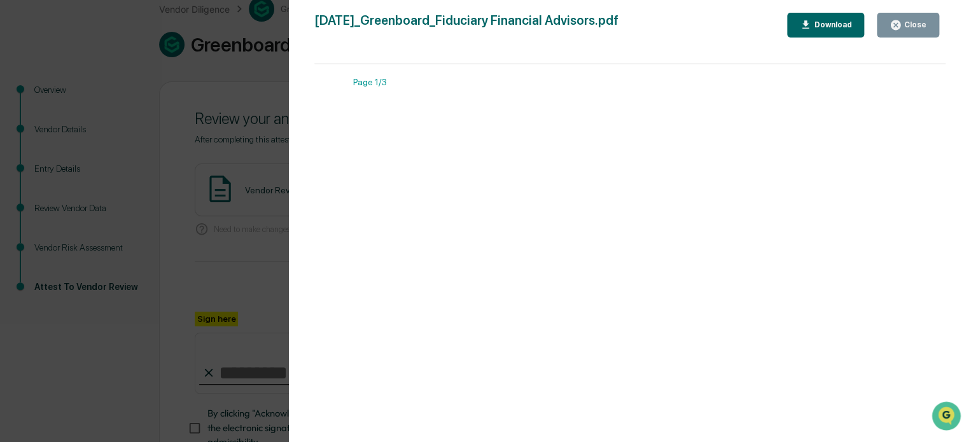
click at [937, 31] on button "Close" at bounding box center [908, 25] width 62 height 25
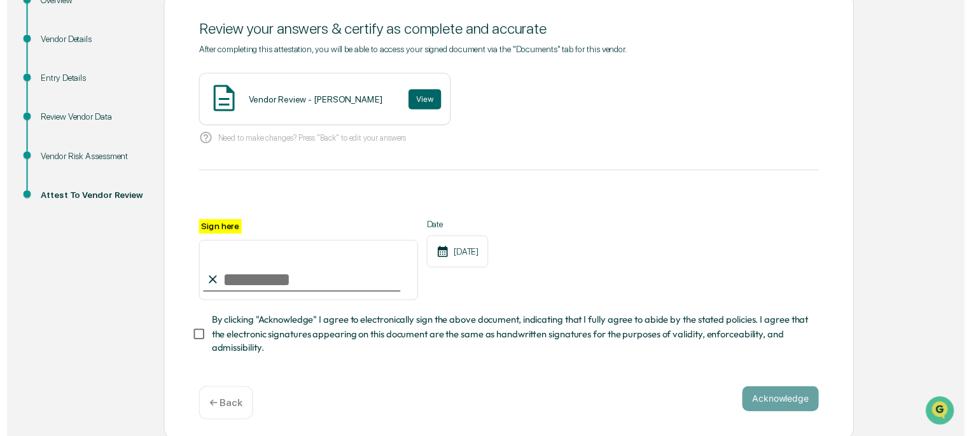
scroll to position [181, 0]
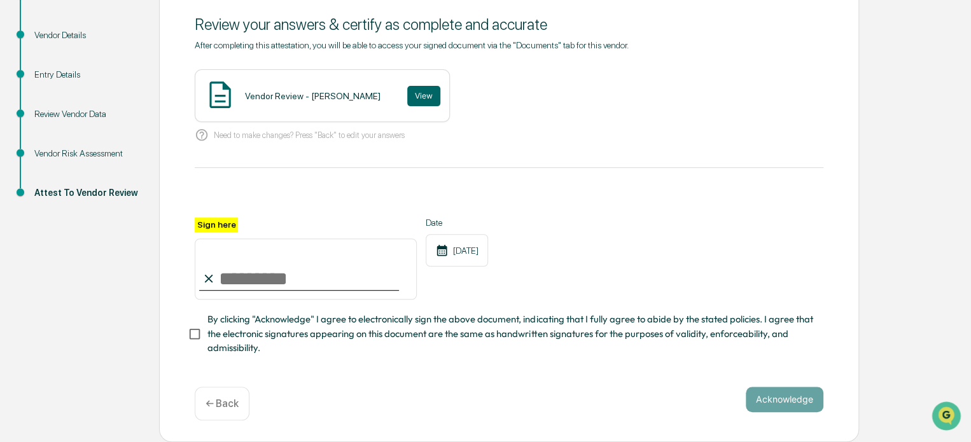
click at [252, 279] on input "Sign here" at bounding box center [306, 269] width 222 height 61
type input "**********"
click at [276, 323] on span "By clicking "Acknowledge" I agree to electronically sign the above document, in…" at bounding box center [511, 334] width 606 height 43
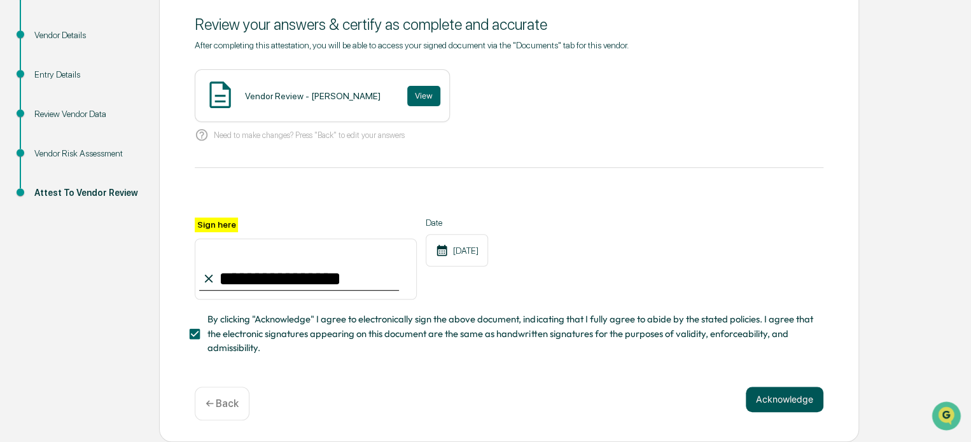
drag, startPoint x: 770, startPoint y: 399, endPoint x: 769, endPoint y: 393, distance: 6.4
click at [770, 398] on button "Acknowledge" at bounding box center [785, 399] width 78 height 25
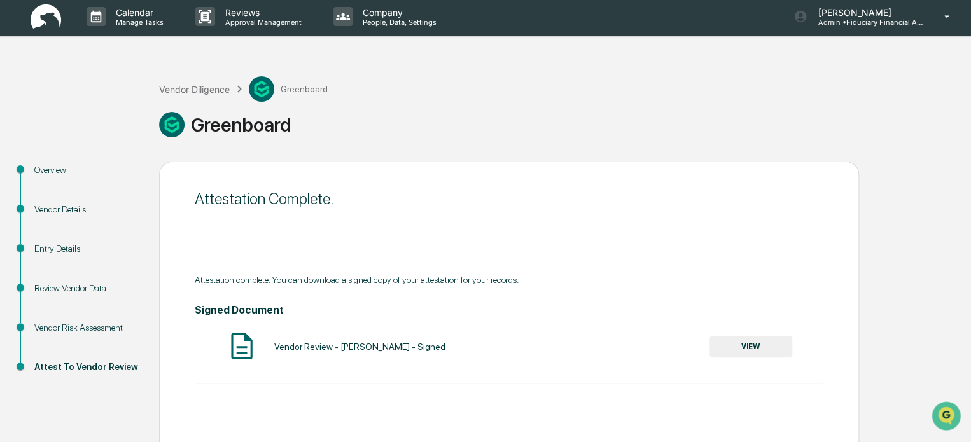
scroll to position [0, 0]
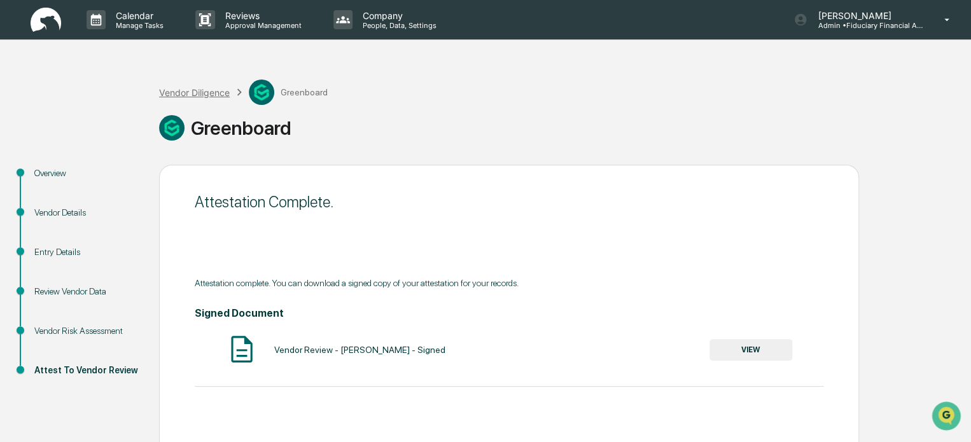
click at [209, 94] on div "Vendor Diligence" at bounding box center [194, 92] width 71 height 11
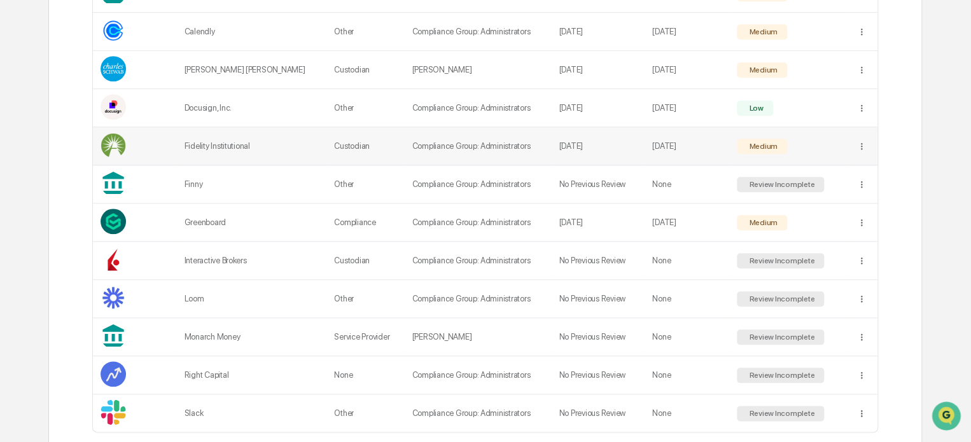
scroll to position [568, 0]
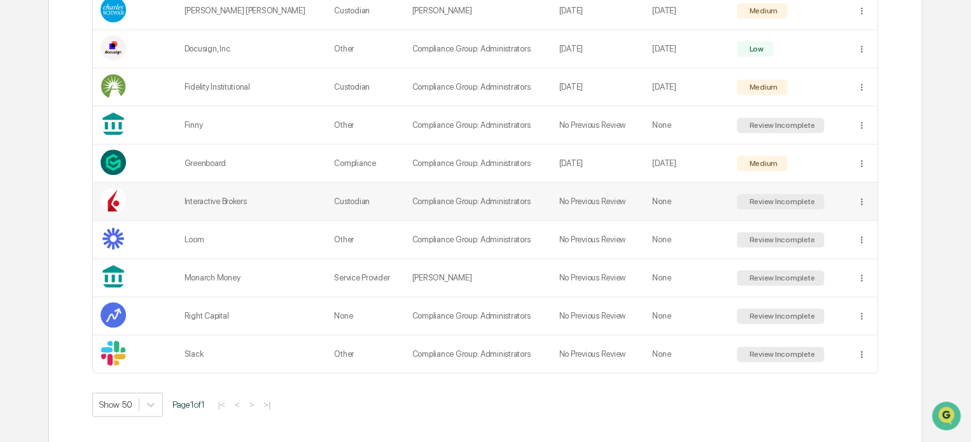
click at [849, 208] on td at bounding box center [863, 202] width 28 height 38
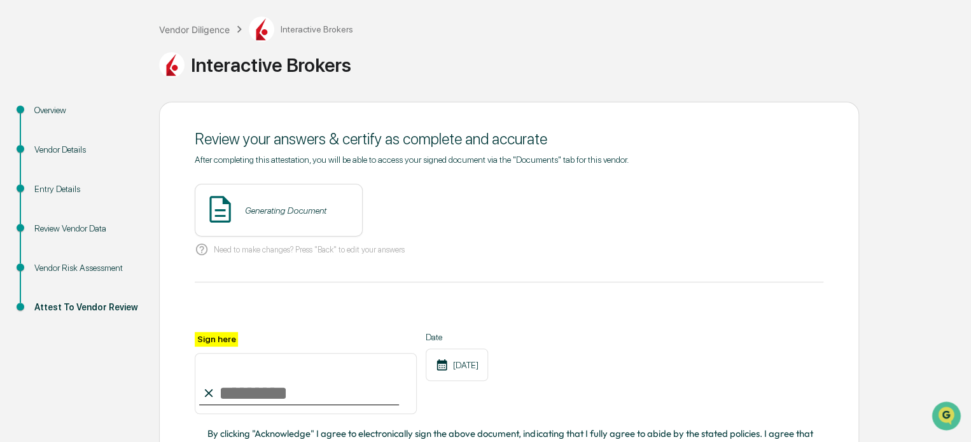
scroll to position [181, 0]
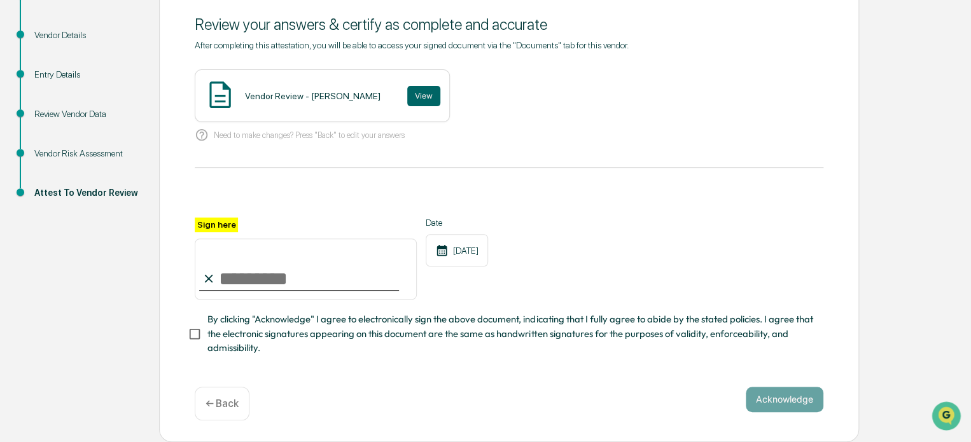
click at [93, 151] on div "Vendor Risk Assessment" at bounding box center [86, 153] width 104 height 13
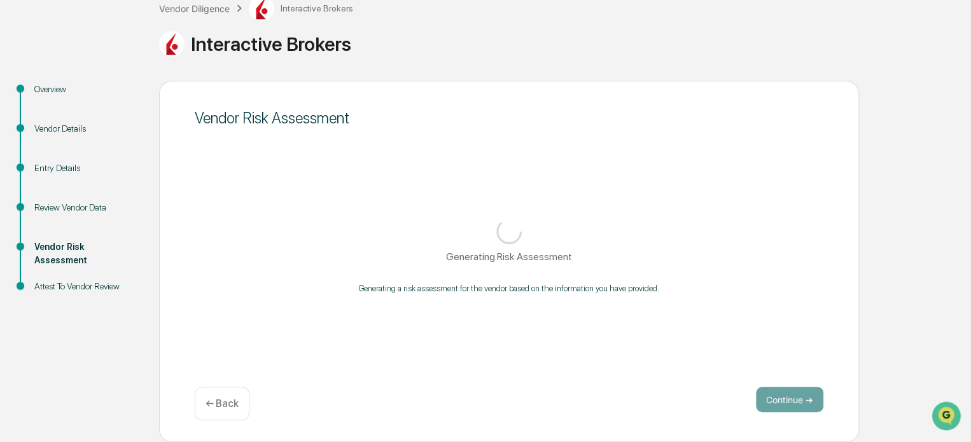
scroll to position [83, 0]
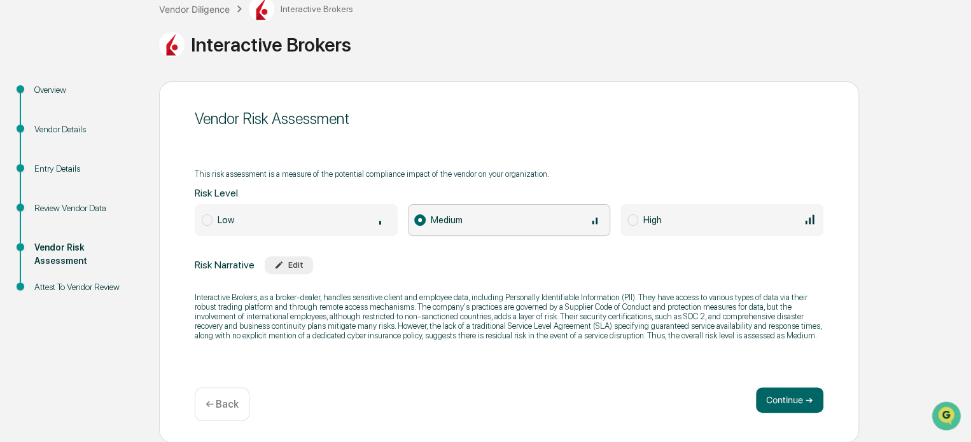
click at [53, 296] on div "Attest To Vendor Review" at bounding box center [86, 302] width 125 height 39
click at [90, 285] on div "Attest To Vendor Review" at bounding box center [86, 287] width 104 height 13
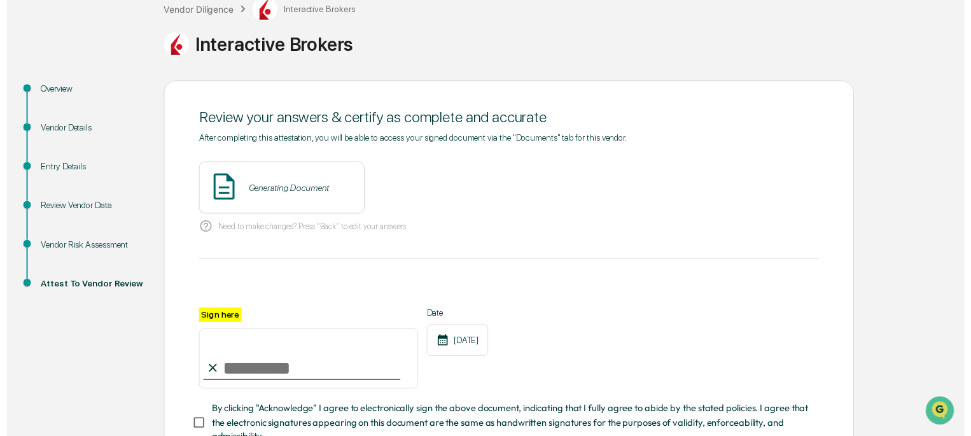
scroll to position [181, 0]
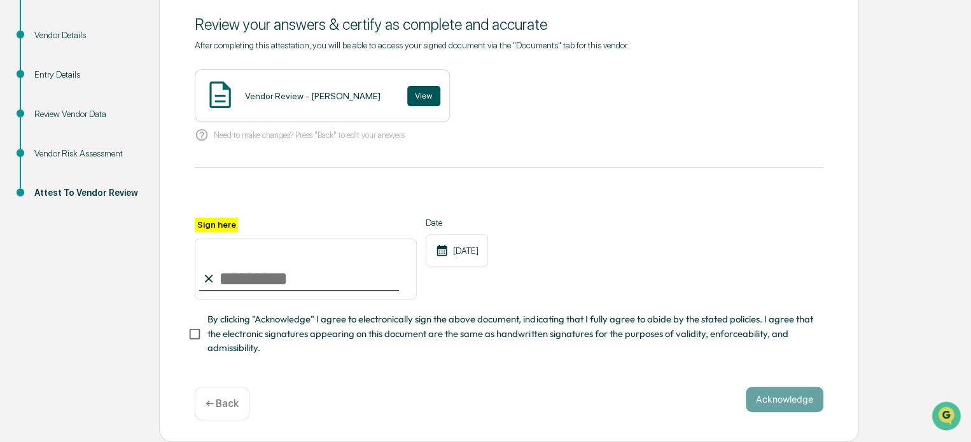
click at [430, 94] on button "View" at bounding box center [423, 96] width 33 height 20
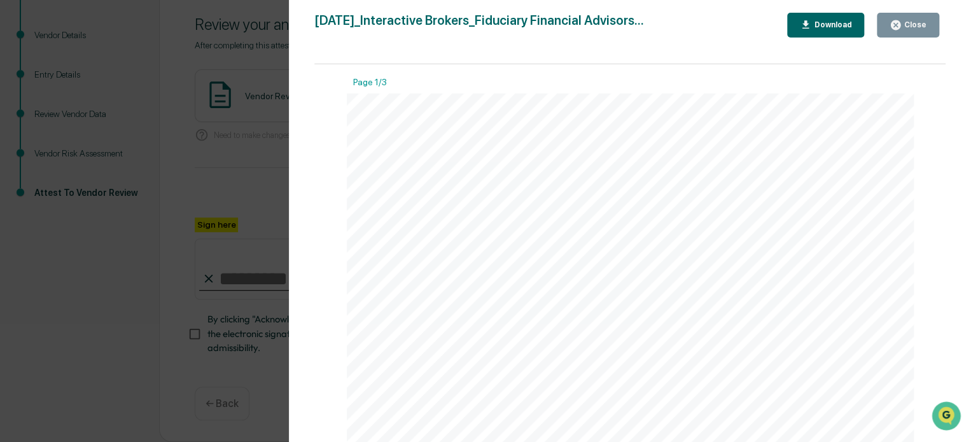
click at [899, 29] on icon "button" at bounding box center [896, 25] width 10 height 10
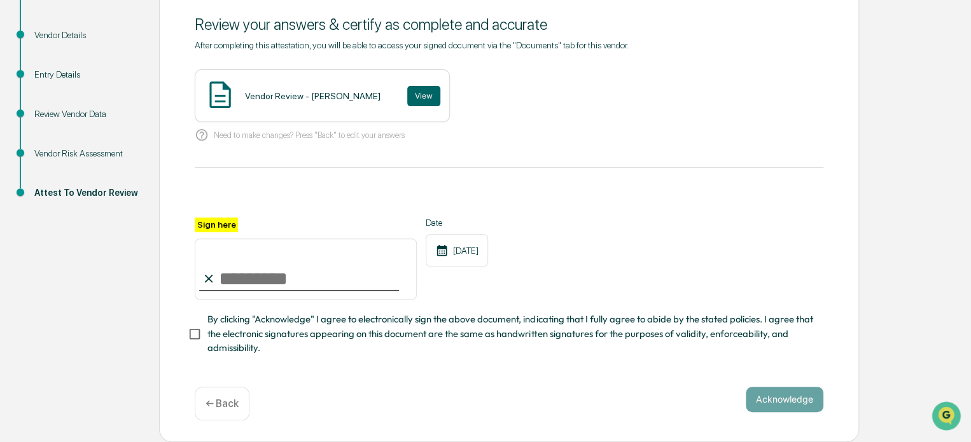
drag, startPoint x: 346, startPoint y: 285, endPoint x: 355, endPoint y: 287, distance: 8.7
click at [346, 285] on input "Sign here" at bounding box center [306, 269] width 222 height 61
click at [255, 269] on input "Sign here" at bounding box center [306, 269] width 222 height 61
type input "**********"
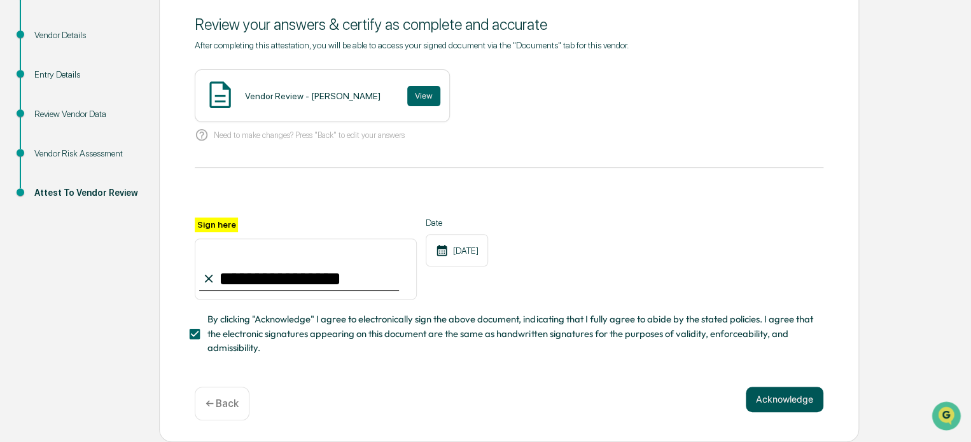
click at [793, 404] on button "Acknowledge" at bounding box center [785, 399] width 78 height 25
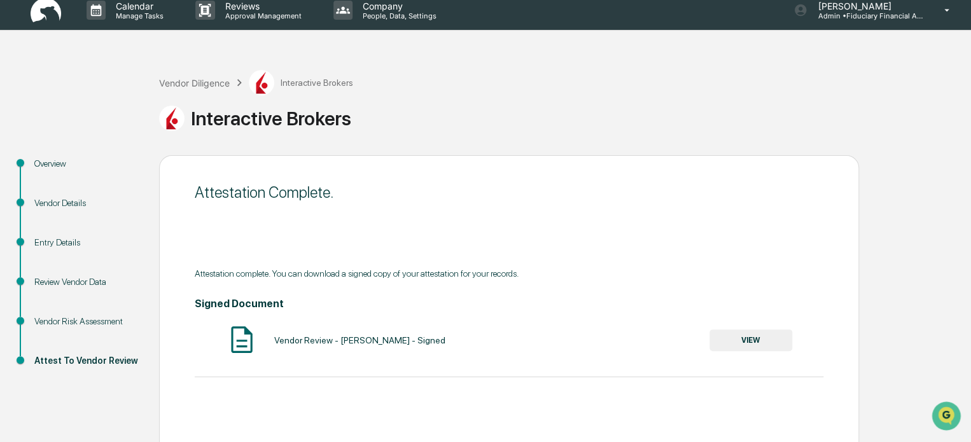
scroll to position [0, 0]
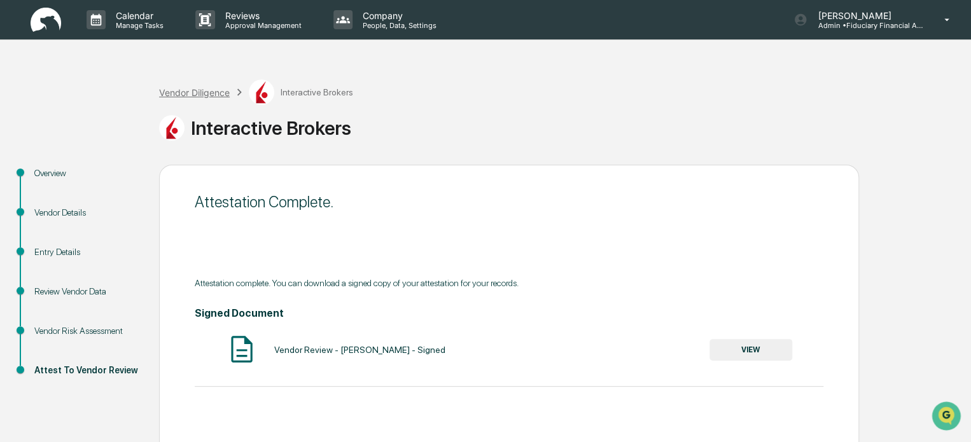
click at [208, 97] on div "Vendor Diligence" at bounding box center [194, 92] width 71 height 11
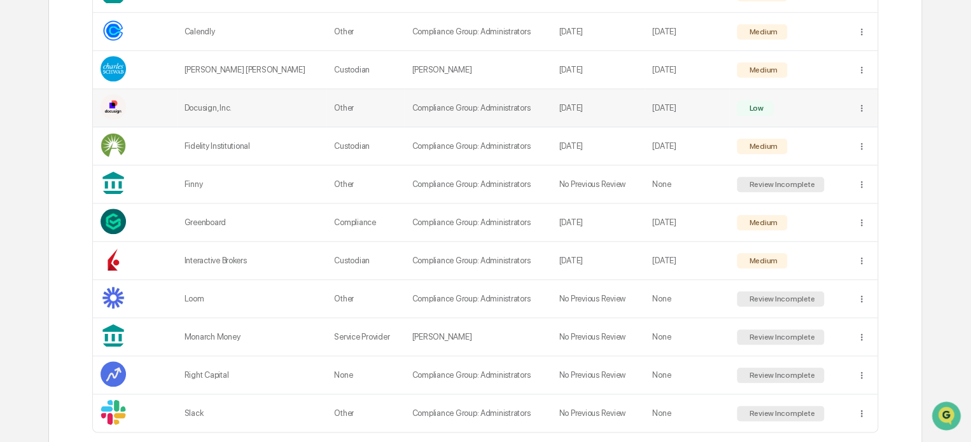
scroll to position [568, 0]
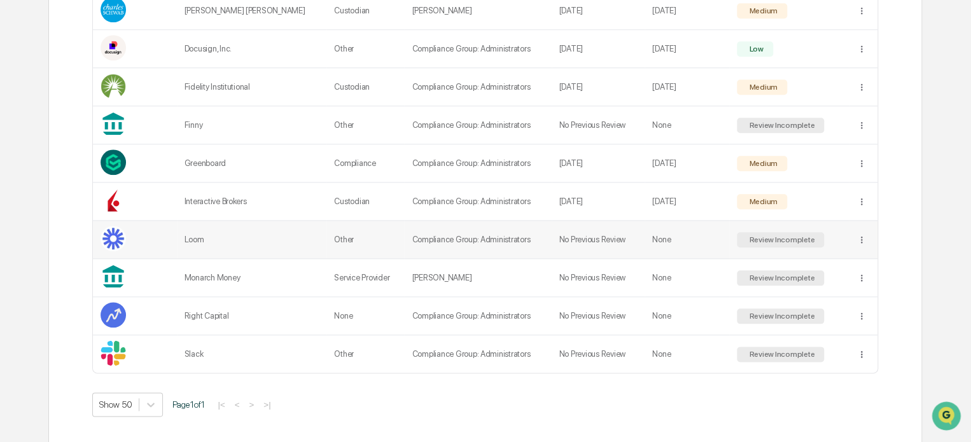
click at [835, 238] on td "Review Incomplete" at bounding box center [789, 240] width 120 height 38
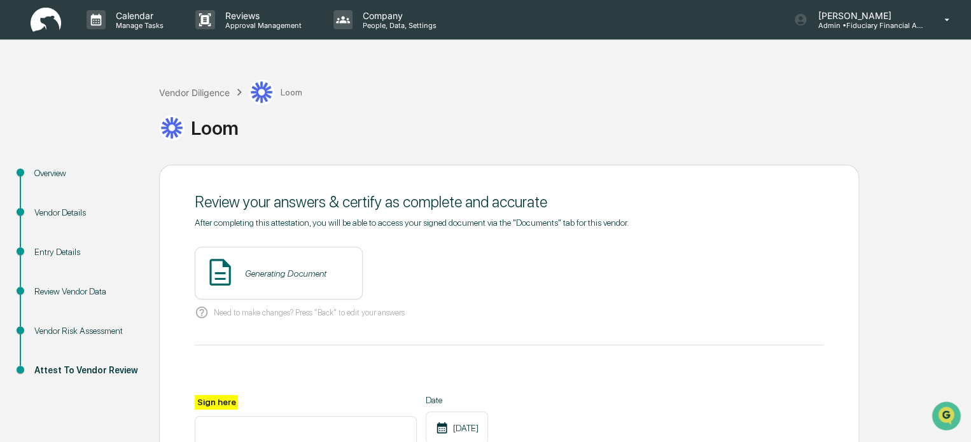
scroll to position [64, 0]
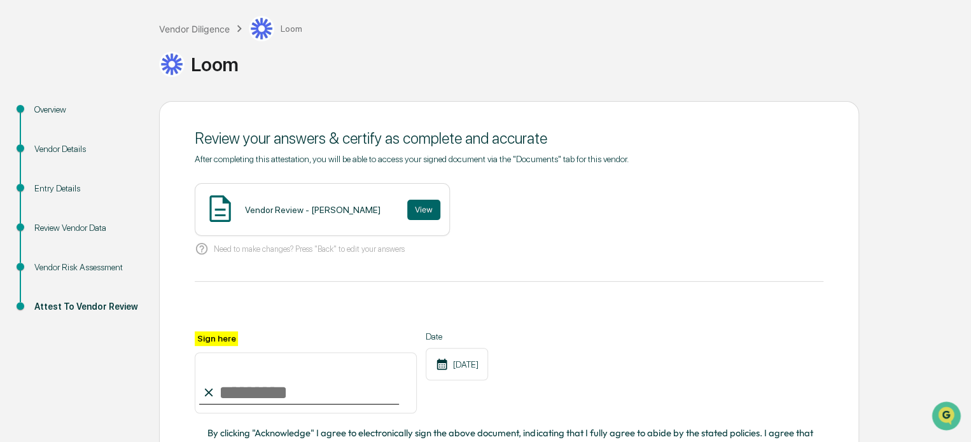
click at [99, 265] on div "Vendor Risk Assessment" at bounding box center [86, 267] width 104 height 13
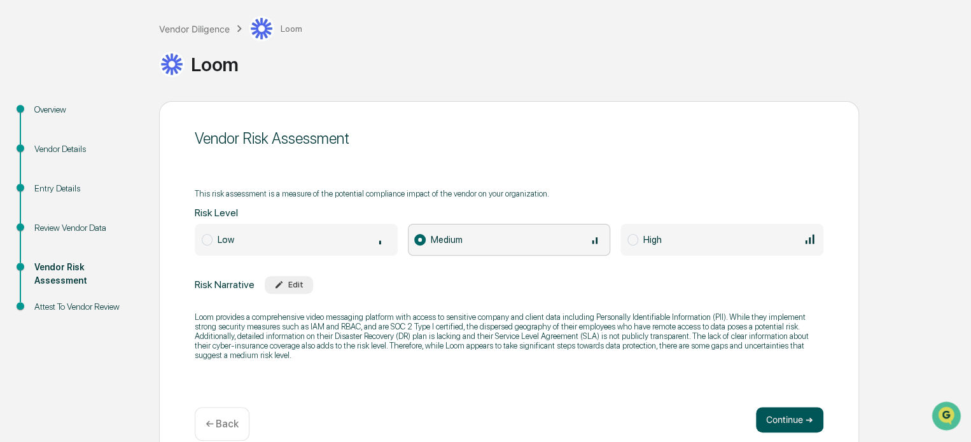
click at [767, 425] on button "Continue ➔" at bounding box center [789, 419] width 67 height 25
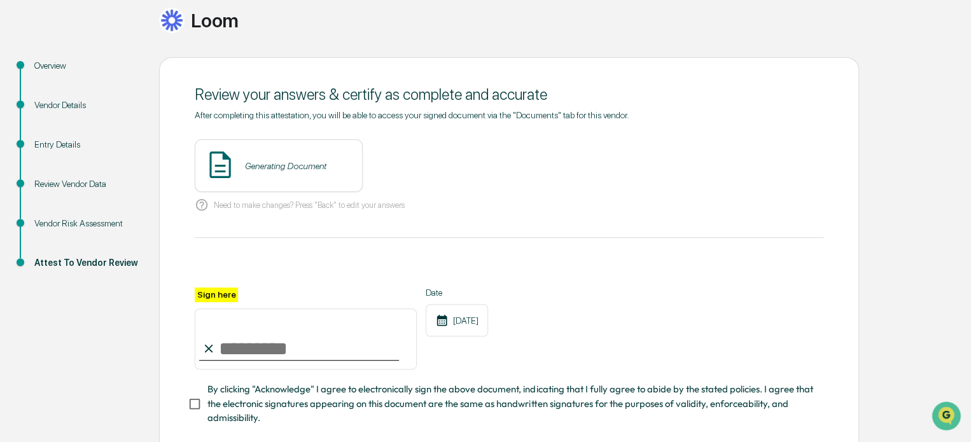
scroll to position [127, 0]
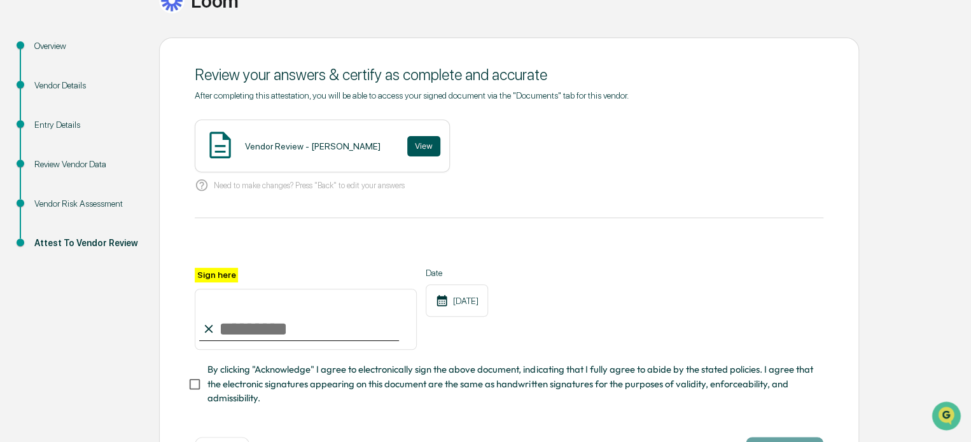
click at [412, 152] on button "View" at bounding box center [423, 146] width 33 height 20
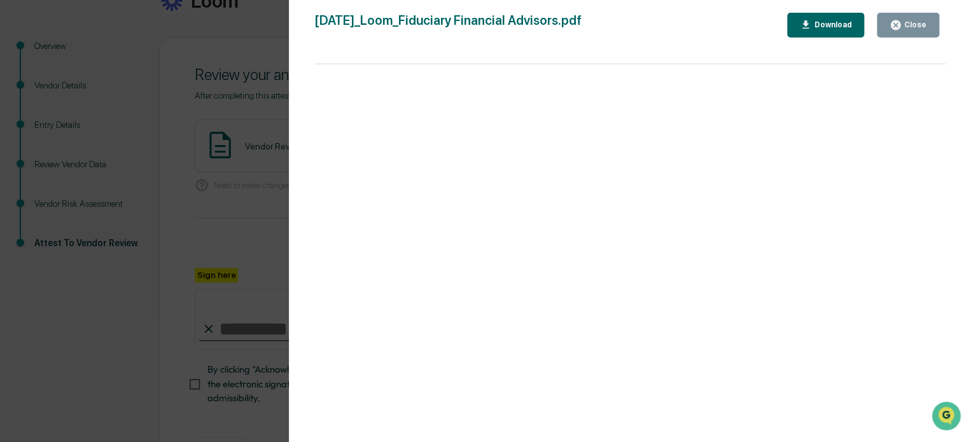
click at [901, 23] on icon "button" at bounding box center [896, 25] width 10 height 10
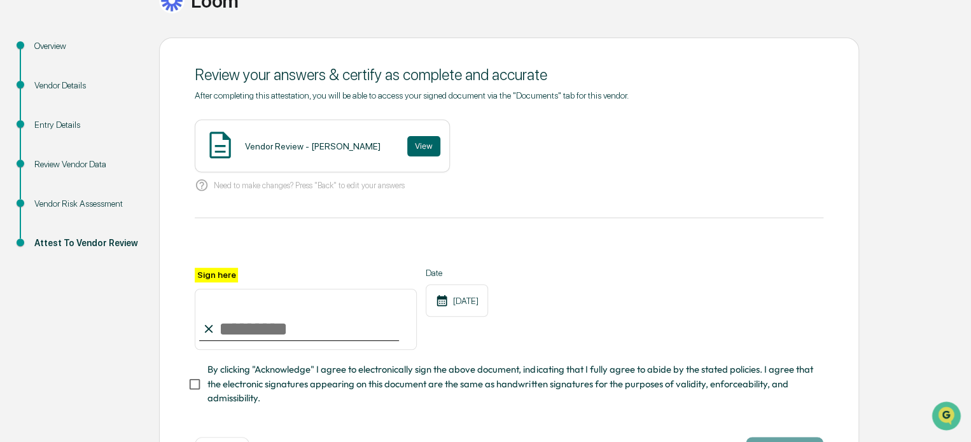
click at [308, 330] on input "Sign here" at bounding box center [306, 319] width 222 height 61
type input "**********"
click at [260, 384] on span "By clicking "Acknowledge" I agree to electronically sign the above document, in…" at bounding box center [511, 384] width 606 height 43
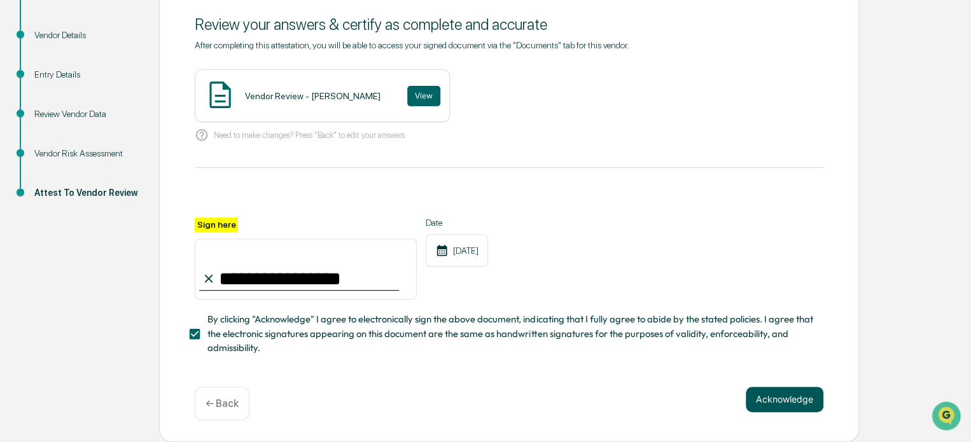
click at [747, 402] on button "Acknowledge" at bounding box center [785, 399] width 78 height 25
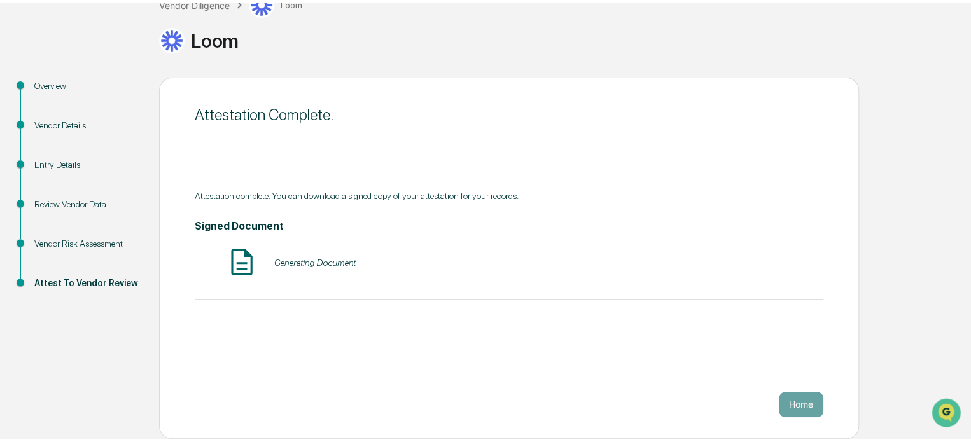
scroll to position [83, 0]
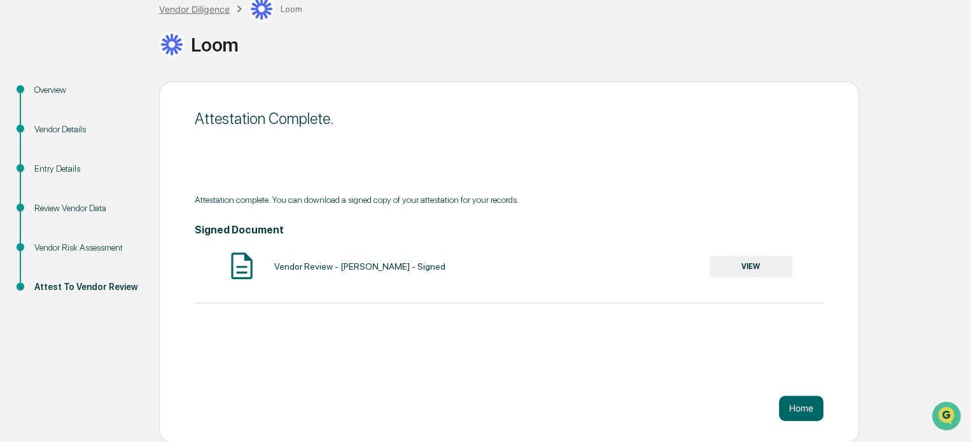
click at [214, 6] on div "Vendor Diligence" at bounding box center [194, 9] width 71 height 11
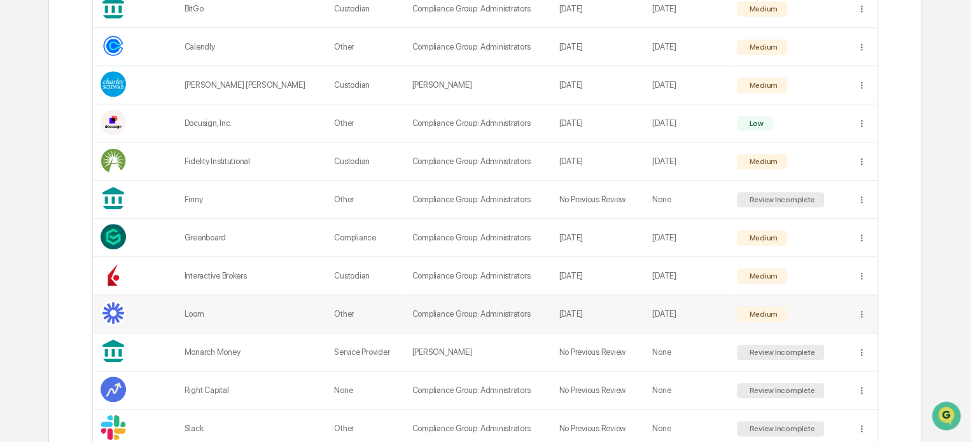
scroll to position [568, 0]
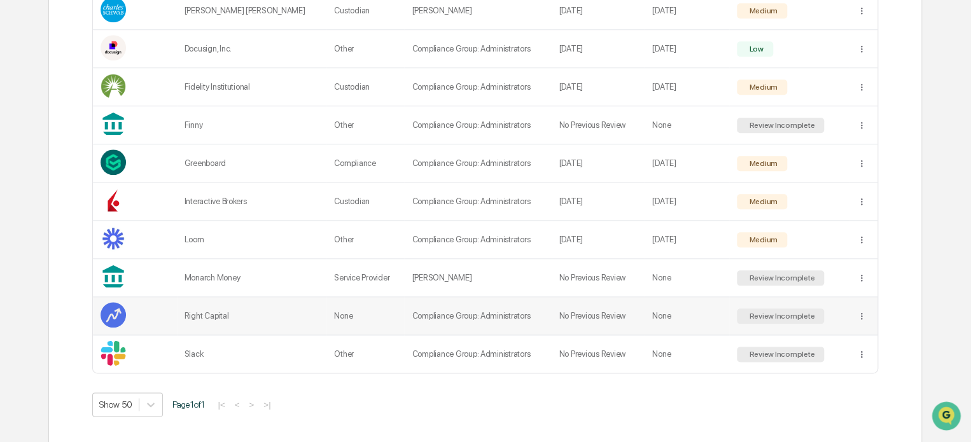
click at [850, 318] on td at bounding box center [863, 316] width 28 height 38
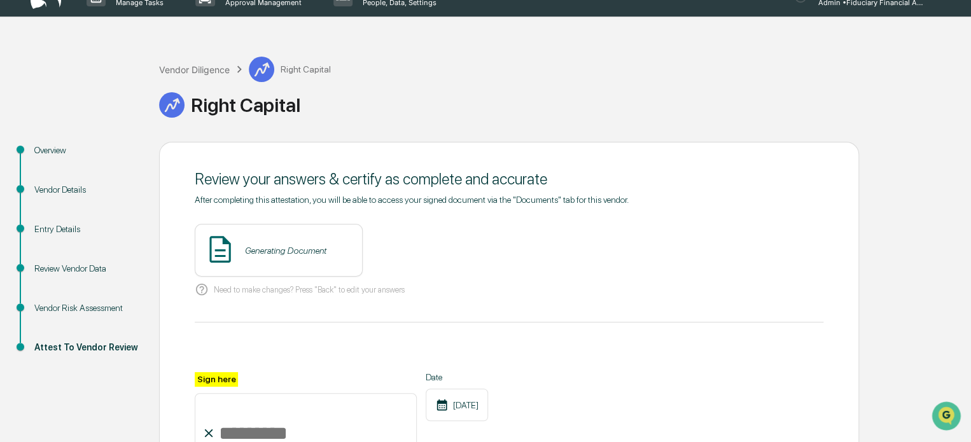
scroll to position [64, 0]
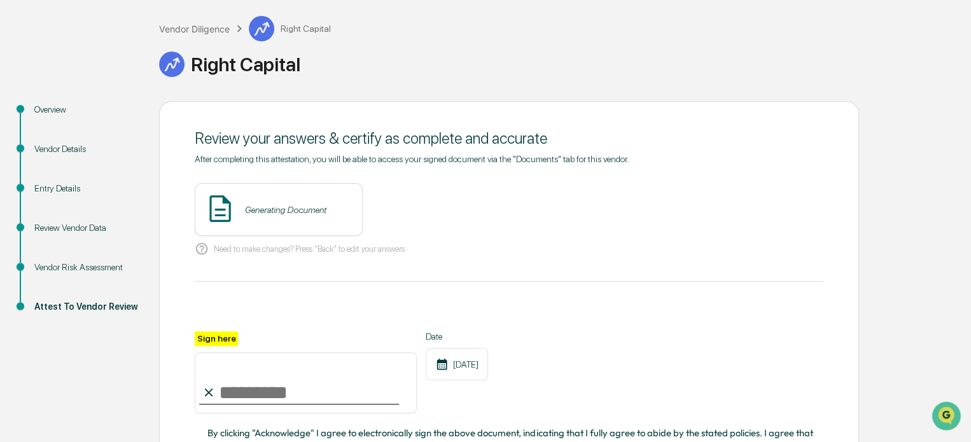
click at [60, 267] on div "Vendor Risk Assessment" at bounding box center [86, 267] width 104 height 13
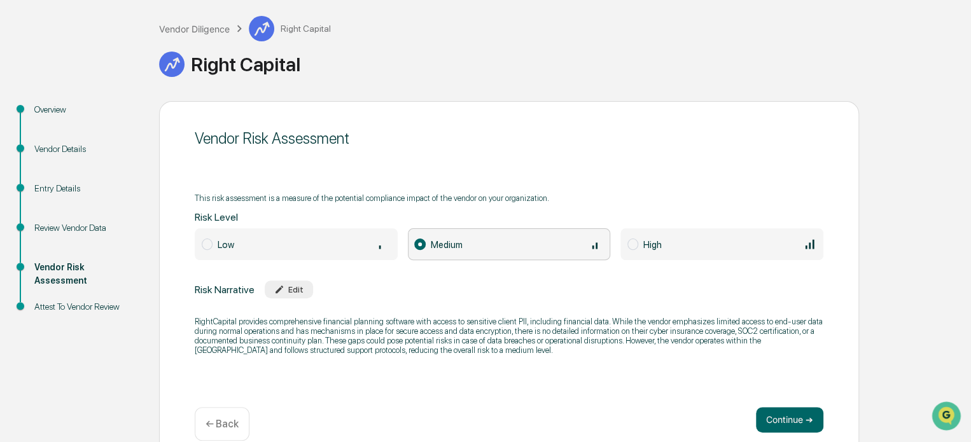
click at [104, 320] on div "Attest To Vendor Review" at bounding box center [86, 321] width 125 height 39
click at [109, 312] on div "Attest To Vendor Review" at bounding box center [86, 306] width 104 height 13
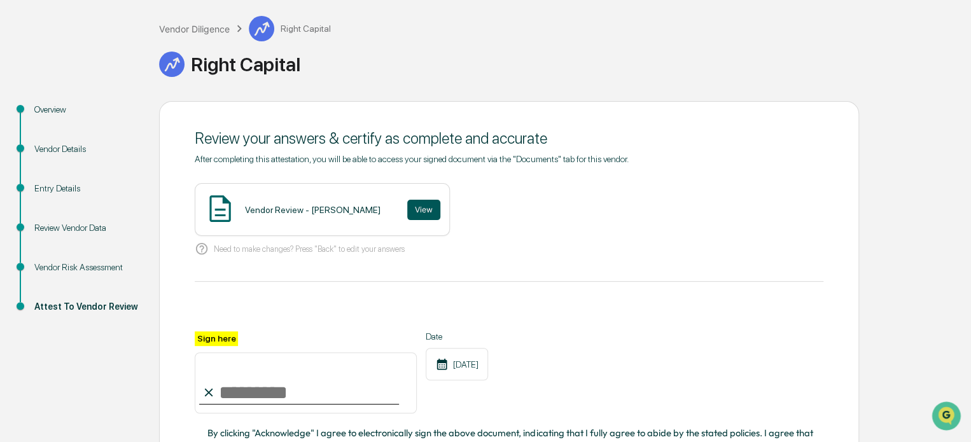
click at [425, 213] on button "View" at bounding box center [423, 210] width 33 height 20
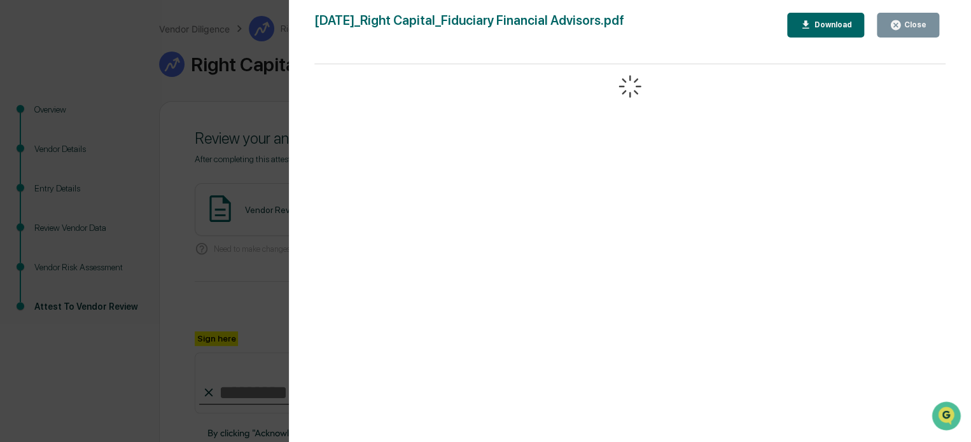
click at [933, 27] on button "Close" at bounding box center [908, 25] width 62 height 25
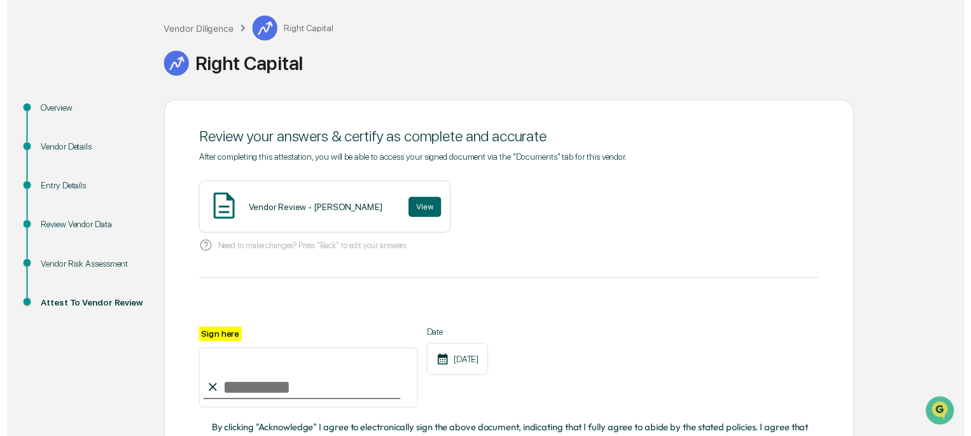
scroll to position [181, 0]
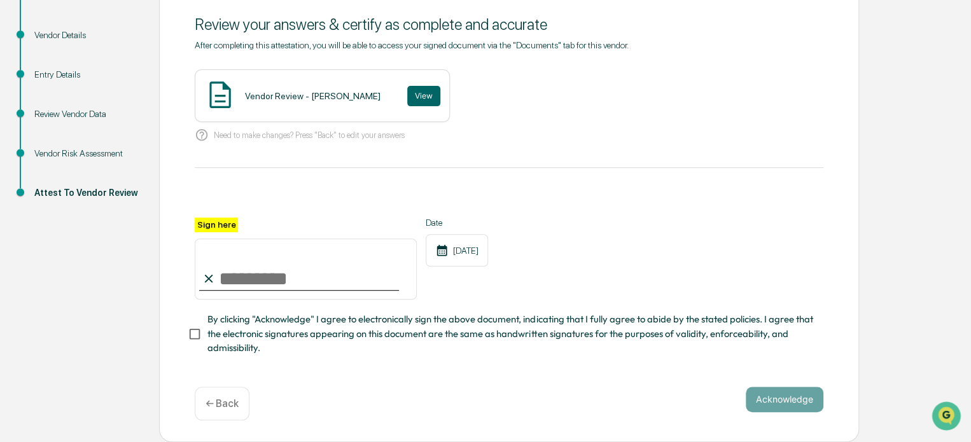
click at [313, 278] on input "Sign here" at bounding box center [306, 269] width 222 height 61
type input "**********"
click at [267, 325] on span "By clicking "Acknowledge" I agree to electronically sign the above document, in…" at bounding box center [511, 334] width 606 height 43
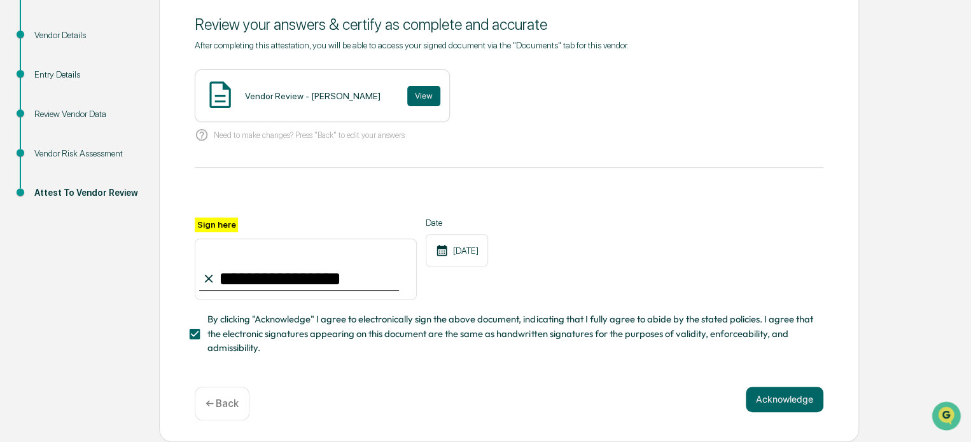
click at [762, 416] on div "Acknowledge ← Back" at bounding box center [509, 404] width 629 height 34
click at [767, 408] on button "Acknowledge" at bounding box center [785, 399] width 78 height 25
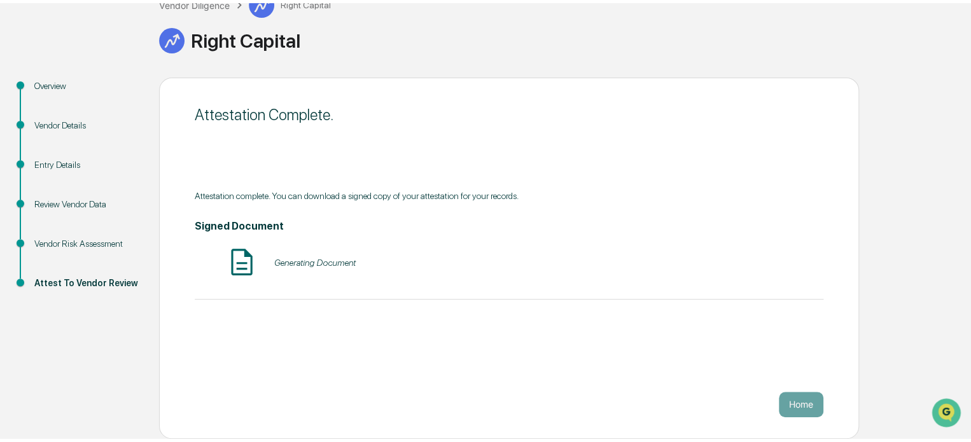
scroll to position [83, 0]
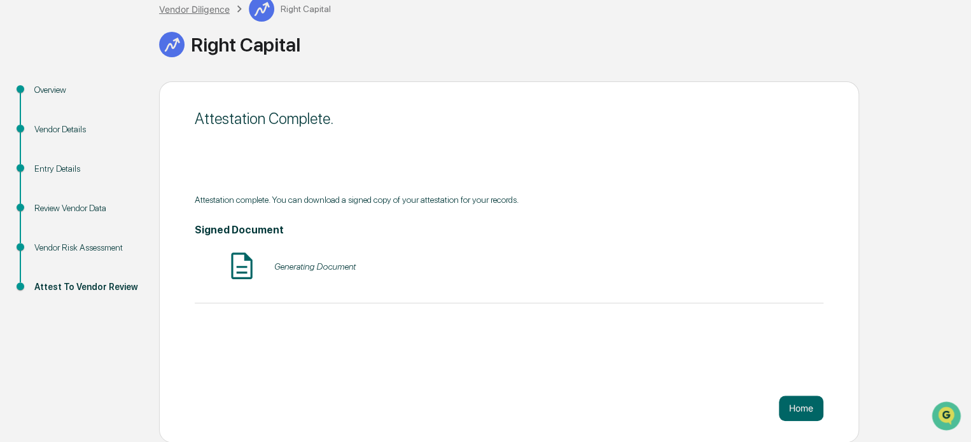
click at [166, 5] on div "Vendor Diligence" at bounding box center [194, 9] width 71 height 11
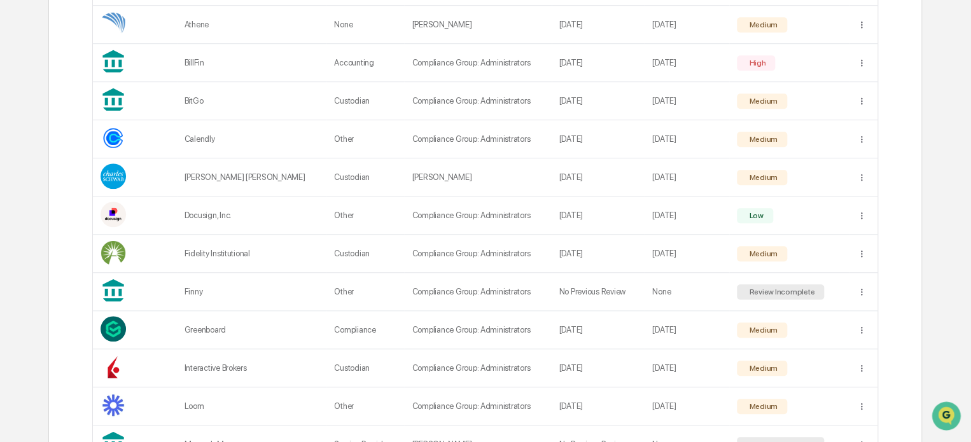
scroll to position [568, 0]
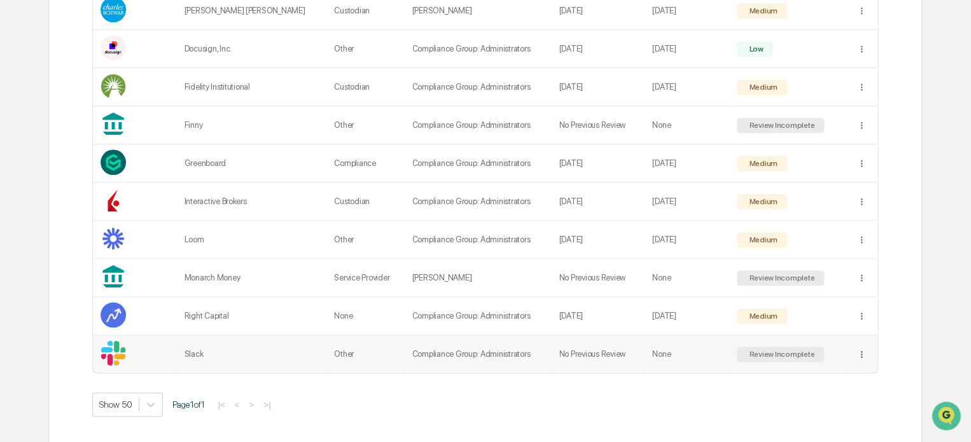
click at [837, 351] on td "Review Incomplete" at bounding box center [789, 354] width 120 height 38
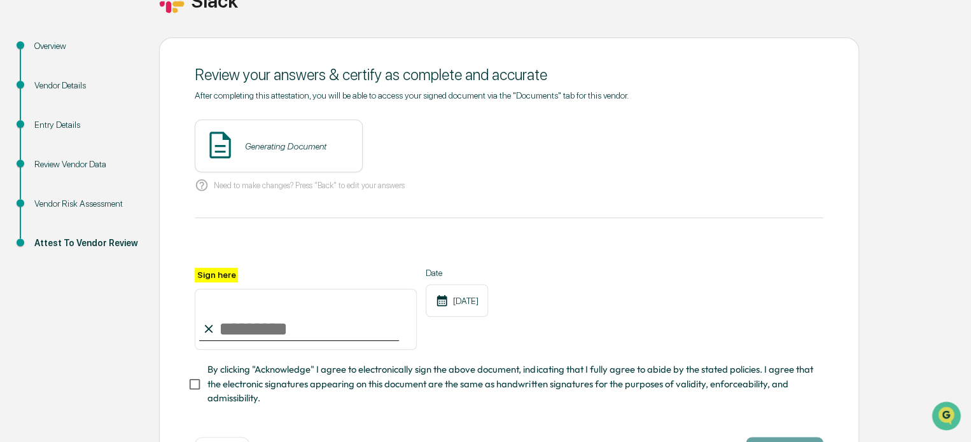
click at [69, 188] on div "Review Vendor Data" at bounding box center [86, 179] width 125 height 39
click at [60, 206] on div "Vendor Risk Assessment" at bounding box center [86, 203] width 104 height 13
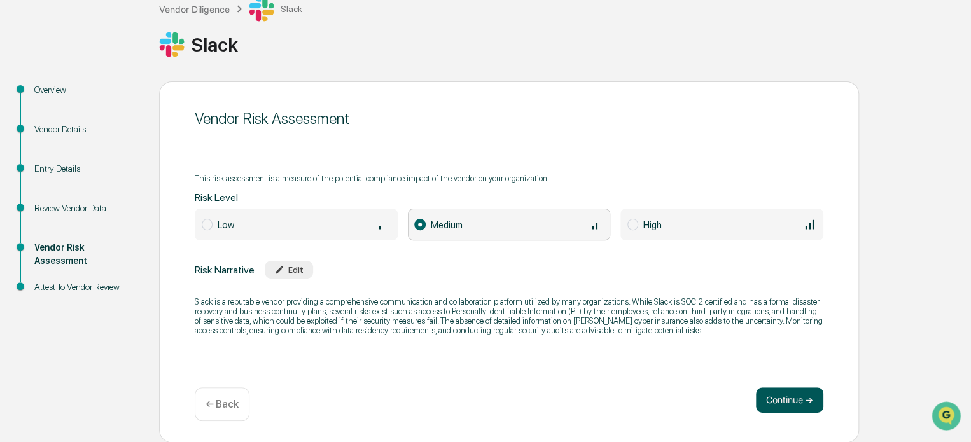
click at [818, 402] on button "Continue ➔" at bounding box center [789, 400] width 67 height 25
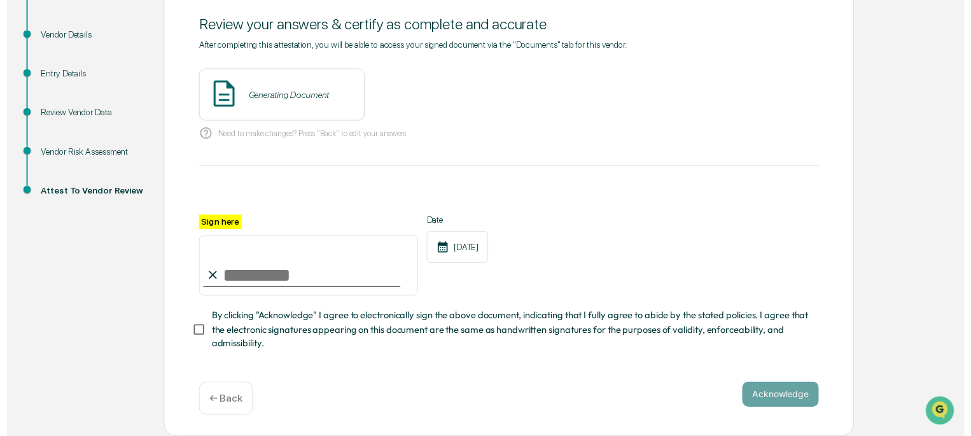
scroll to position [181, 0]
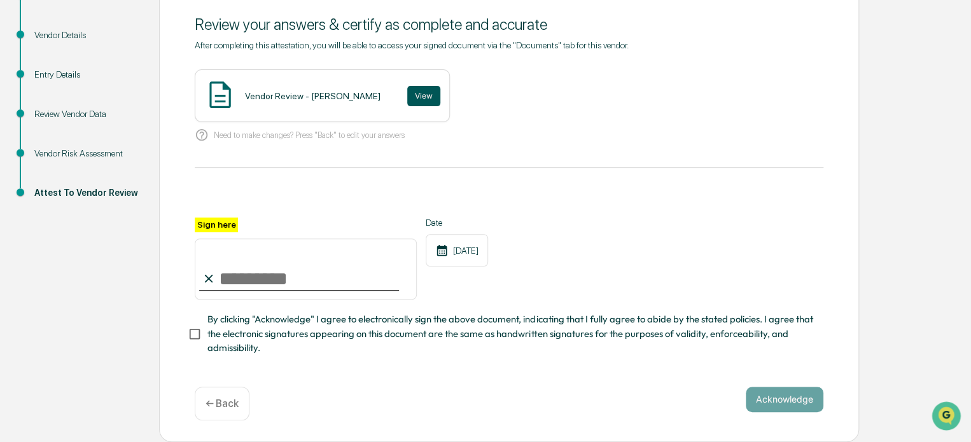
click at [426, 86] on button "View" at bounding box center [423, 96] width 33 height 20
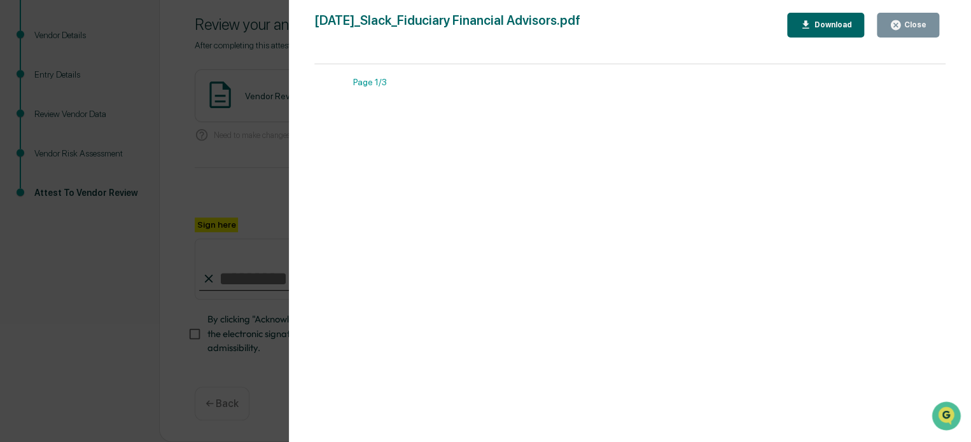
click at [919, 25] on div "Close" at bounding box center [914, 24] width 25 height 9
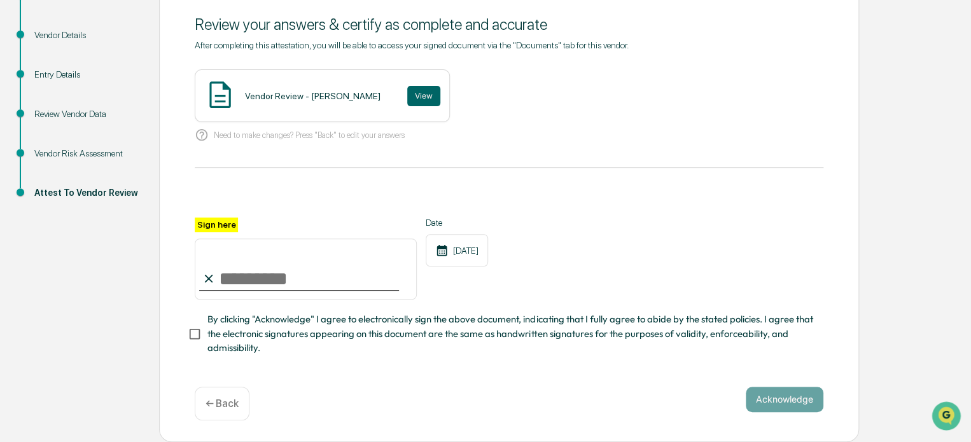
click at [227, 283] on input "Sign here" at bounding box center [306, 269] width 222 height 61
type input "**********"
click at [242, 335] on span "By clicking "Acknowledge" I agree to electronically sign the above document, in…" at bounding box center [511, 334] width 606 height 43
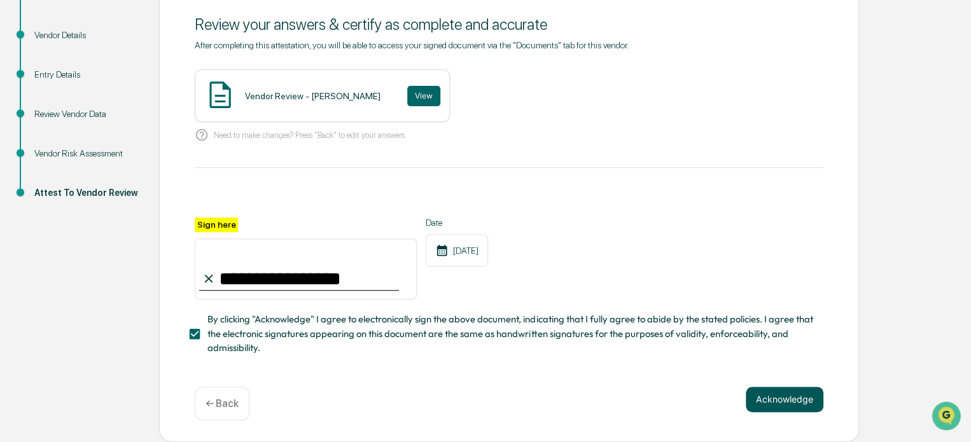
click at [782, 403] on button "Acknowledge" at bounding box center [785, 399] width 78 height 25
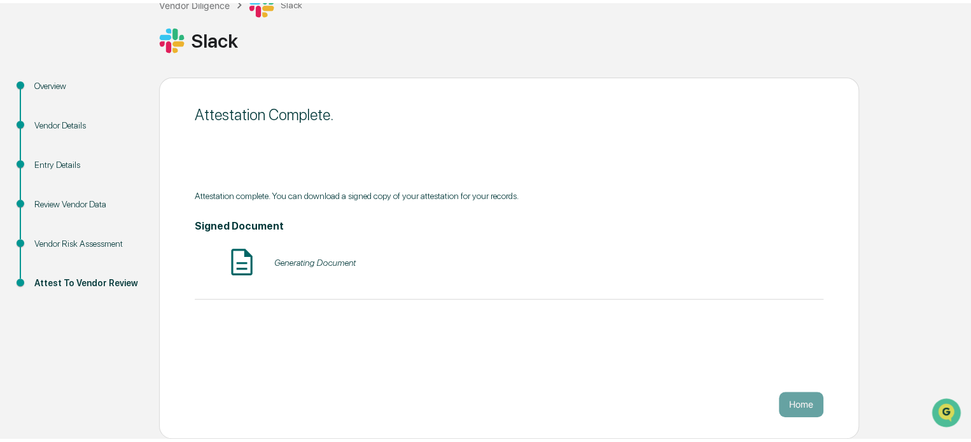
scroll to position [83, 0]
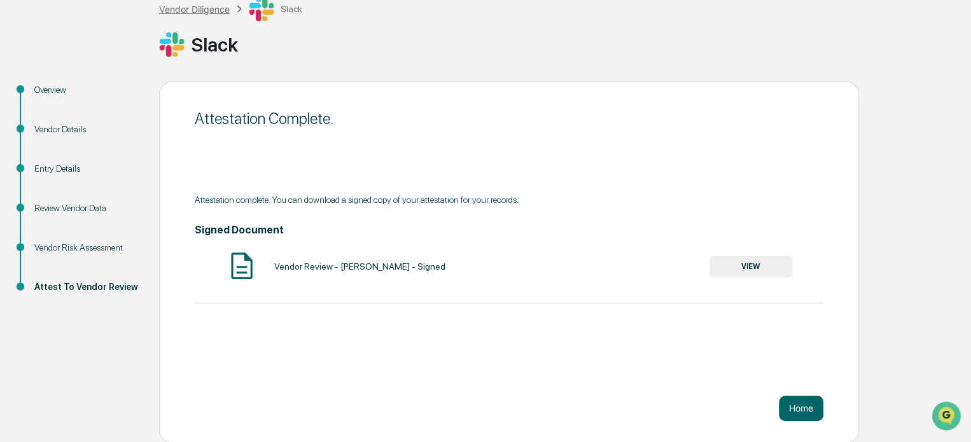
click at [206, 6] on div "Vendor Diligence" at bounding box center [194, 9] width 71 height 11
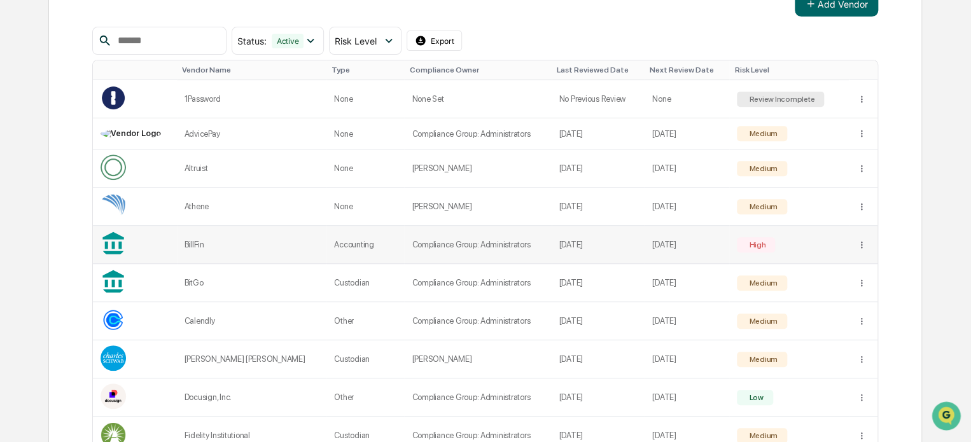
scroll to position [59, 0]
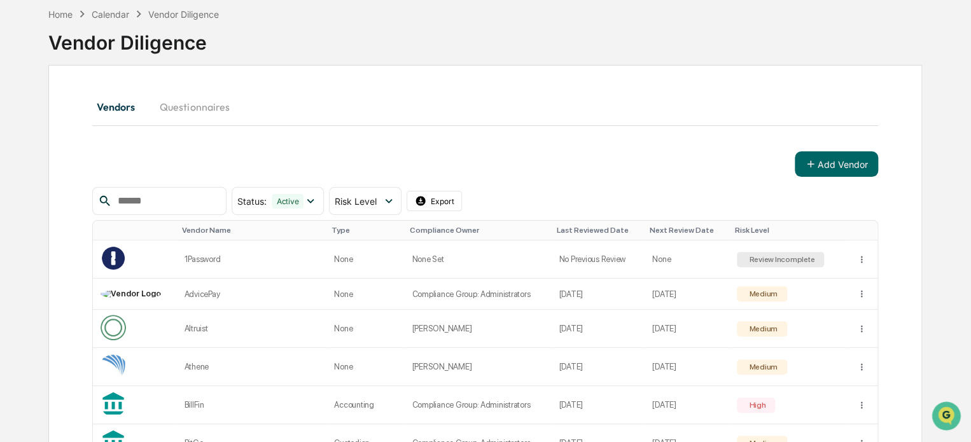
click at [183, 118] on button "Questionnaires" at bounding box center [195, 107] width 90 height 31
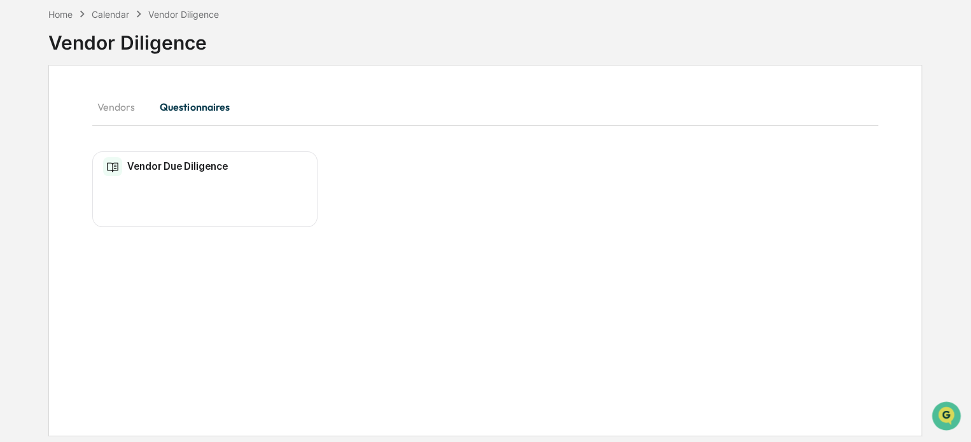
click at [119, 109] on button "Vendors" at bounding box center [120, 107] width 57 height 31
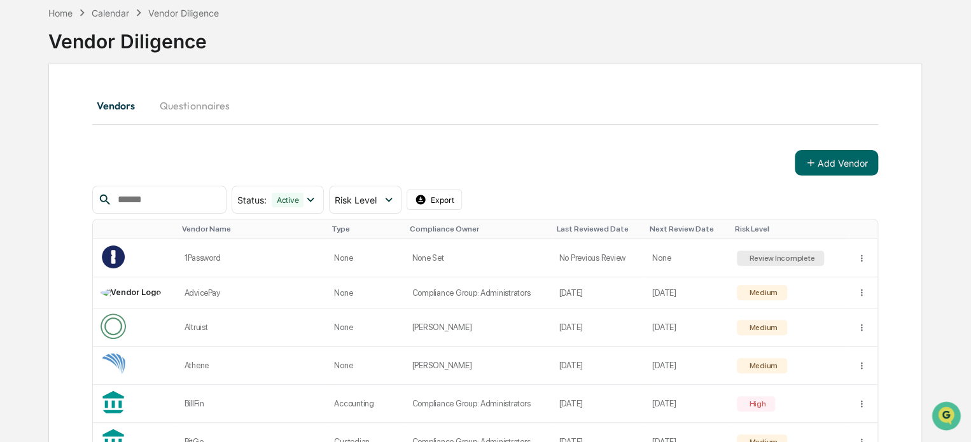
scroll to position [377, 0]
